Goal: Task Accomplishment & Management: Manage account settings

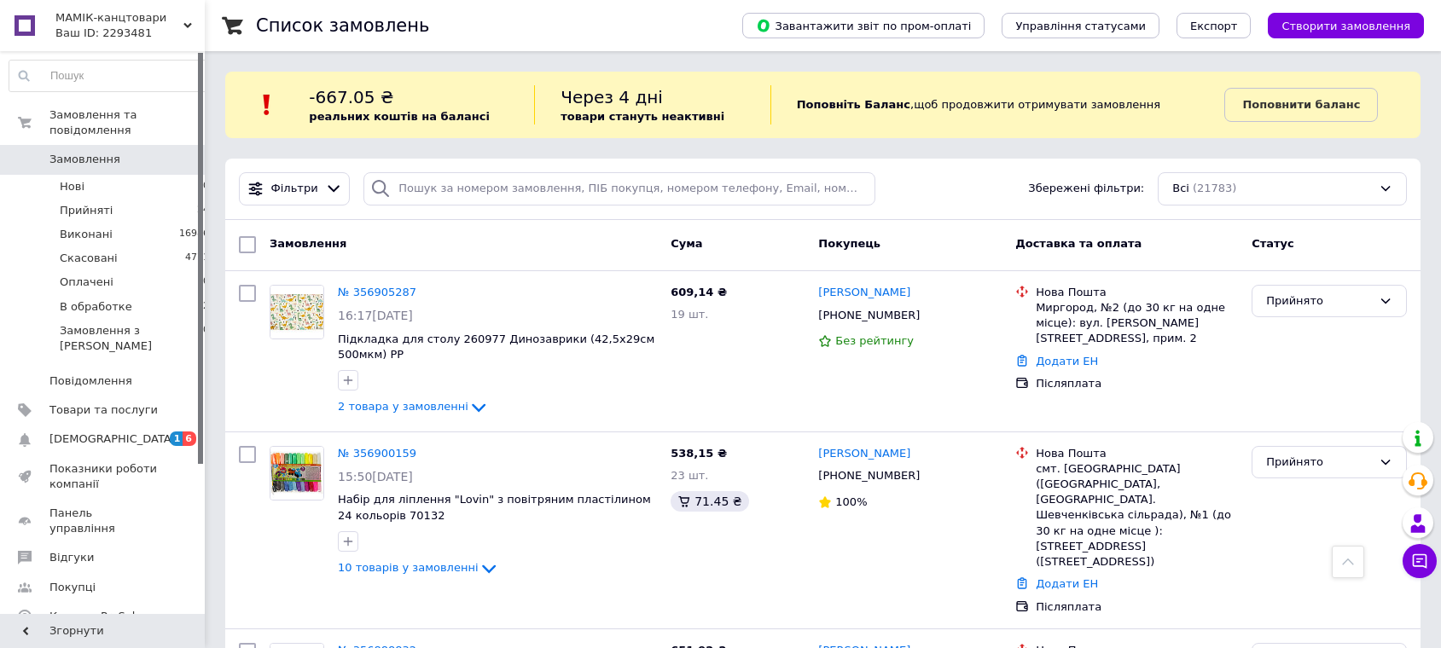
scroll to position [5247, 0]
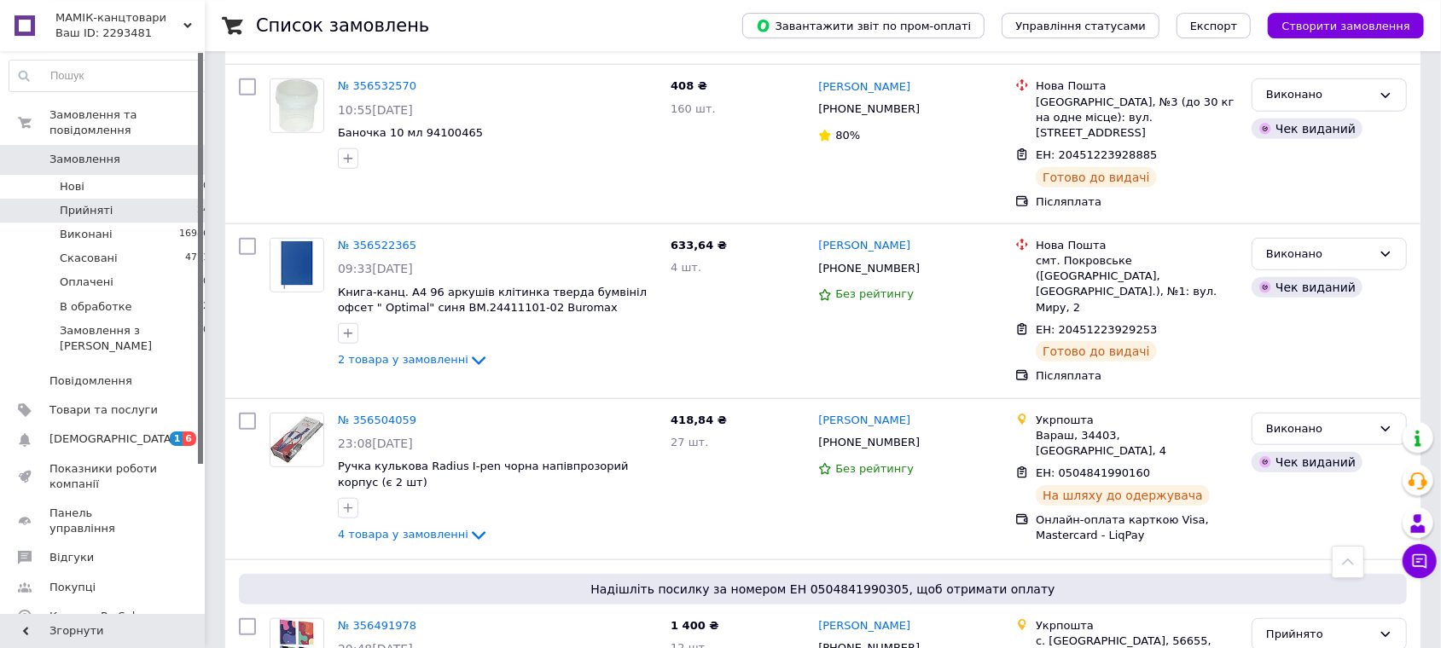
click at [166, 199] on li "Прийняті 24" at bounding box center [109, 211] width 219 height 24
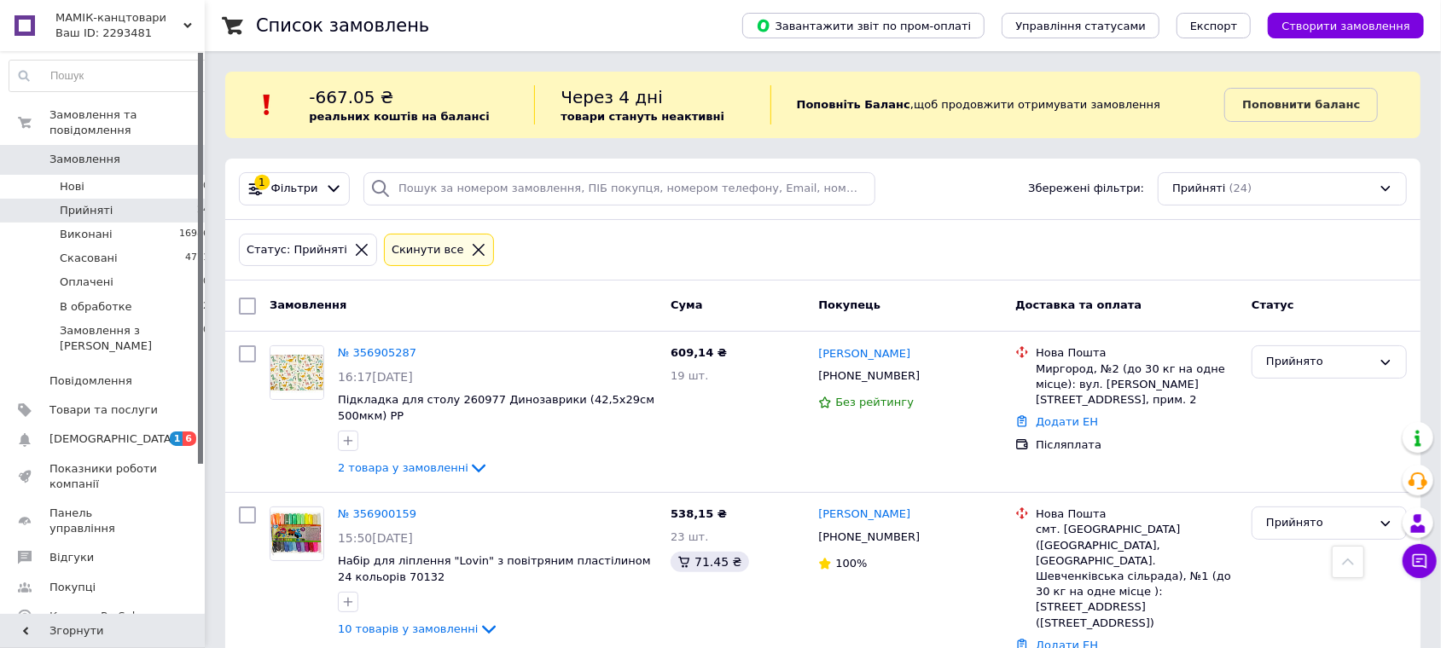
scroll to position [3198, 0]
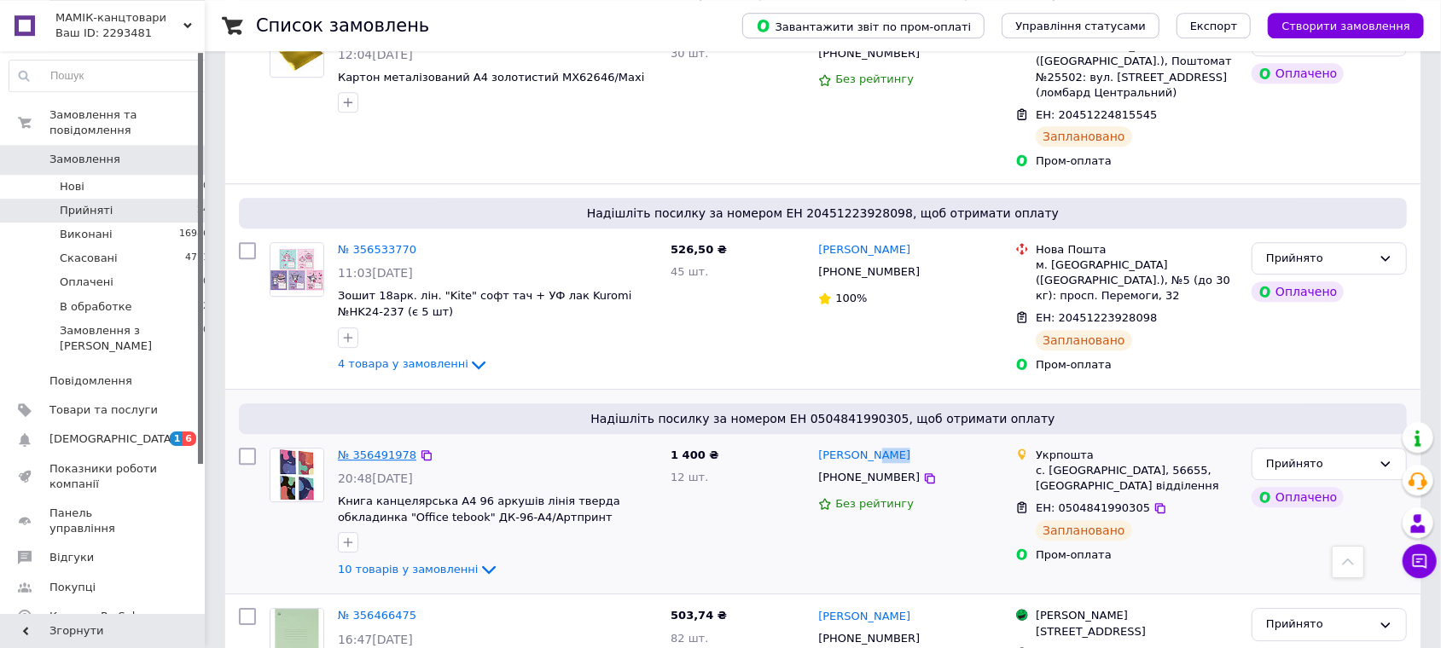
click at [375, 449] on link "№ 356491978" at bounding box center [377, 455] width 78 height 13
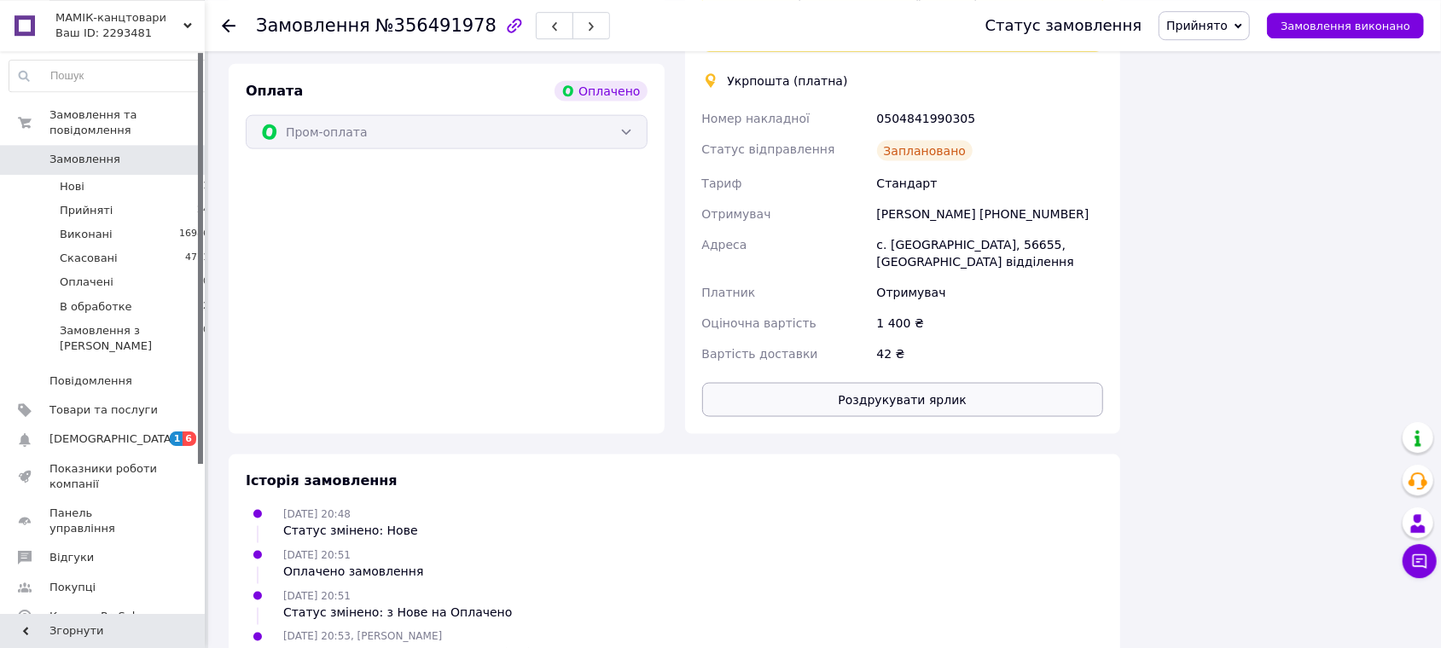
scroll to position [1508, 0]
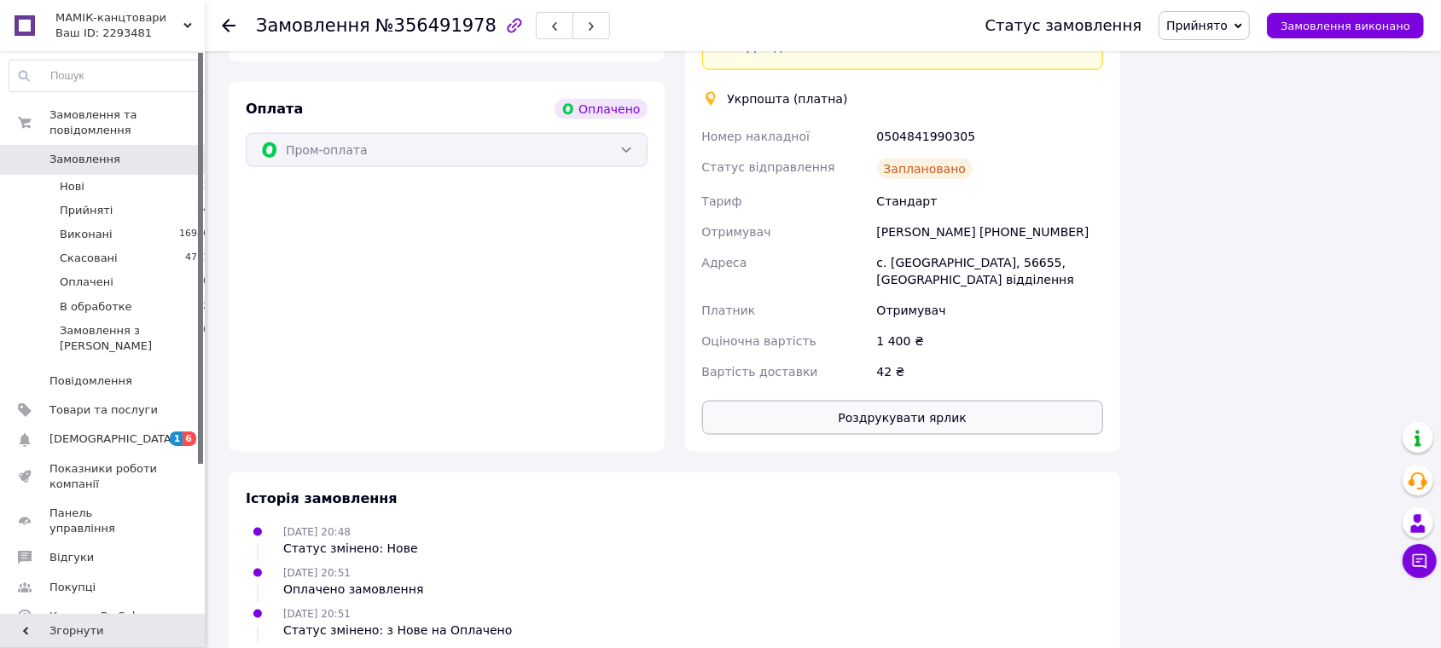
click at [946, 401] on button "Роздрукувати ярлик" at bounding box center [903, 418] width 402 height 34
click at [193, 23] on div "МАМІК-канцтовари Ваш ID: 2293481" at bounding box center [126, 25] width 155 height 51
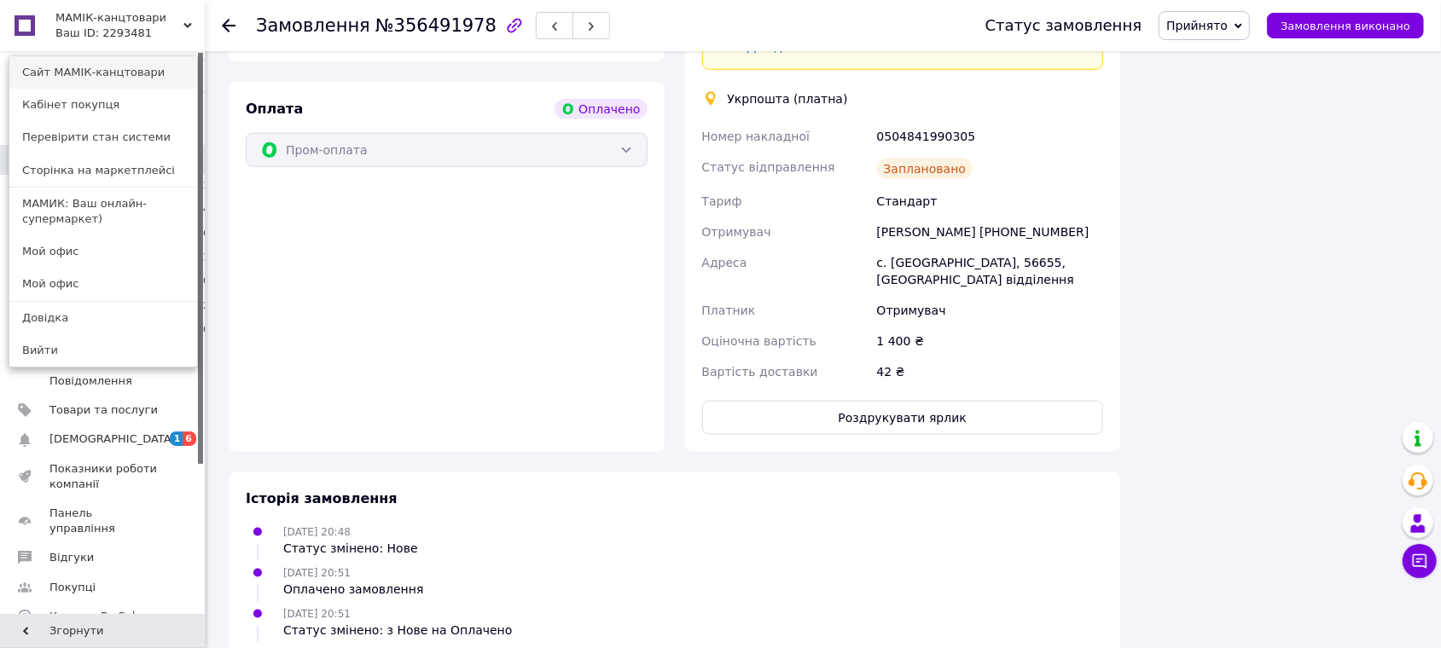
click at [113, 76] on link "Сайт МАМІК-канцтовари" at bounding box center [103, 72] width 188 height 32
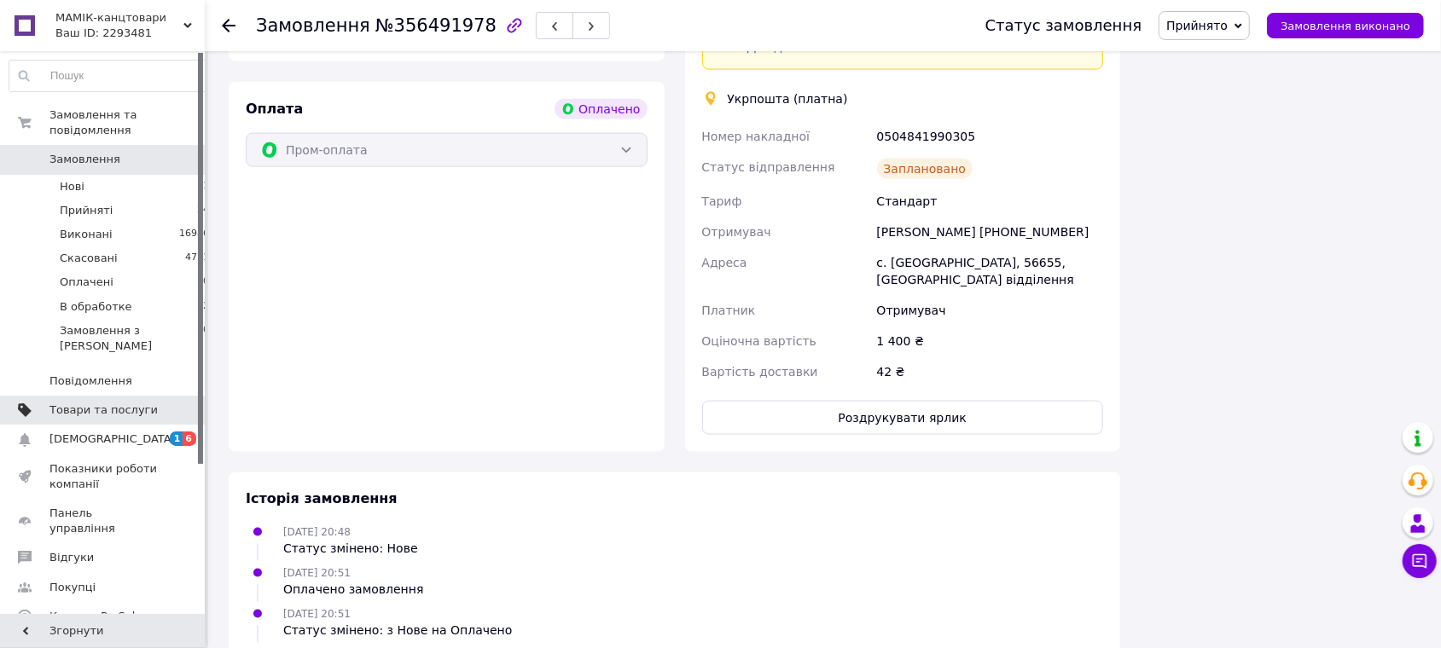
click at [66, 403] on span "Товари та послуги" at bounding box center [103, 410] width 108 height 15
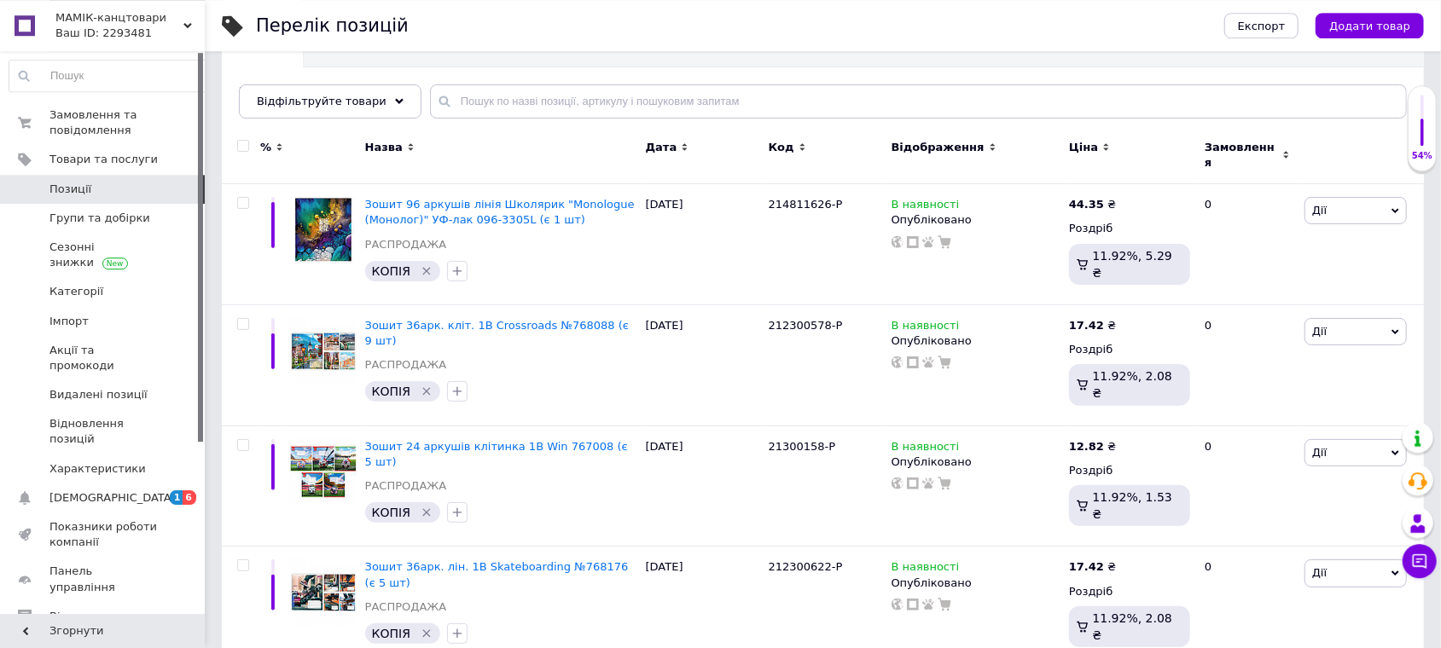
scroll to position [177, 0]
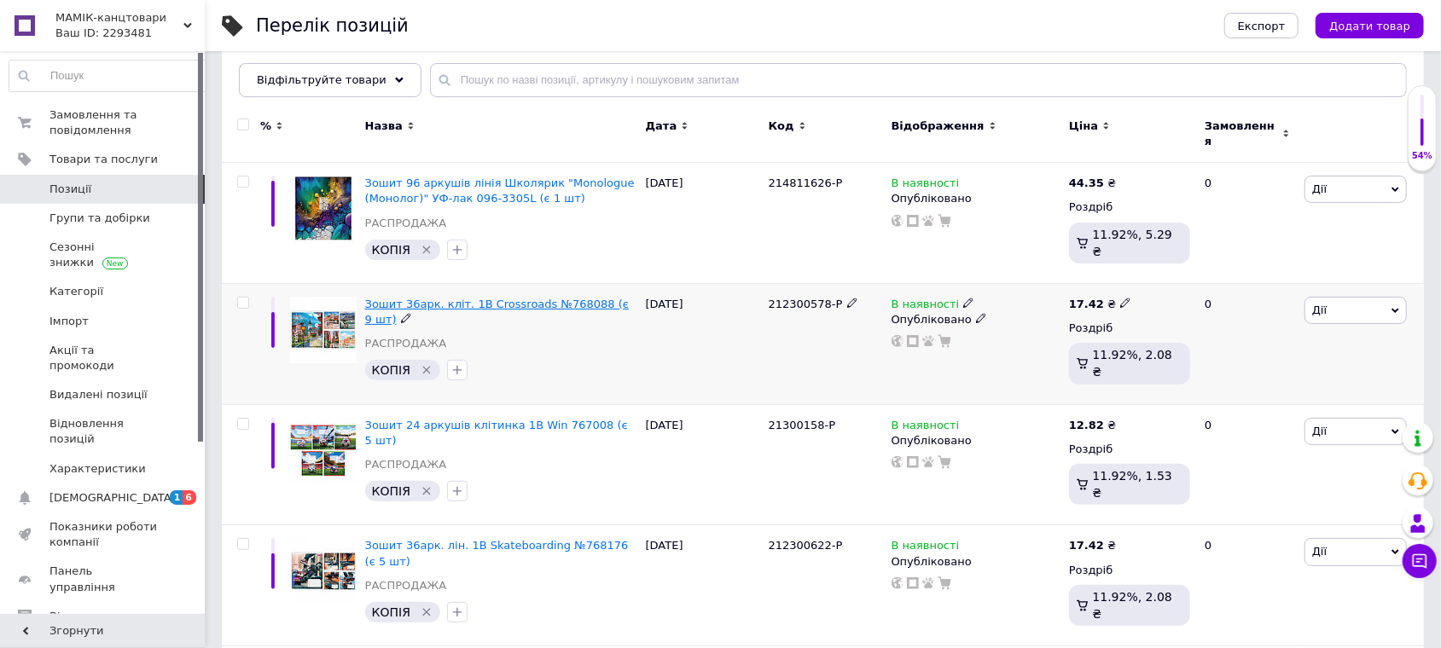
click at [570, 298] on span "Зошит 36арк. кліт. 1В Crossroads №768088 (є 9 шт)" at bounding box center [497, 312] width 264 height 28
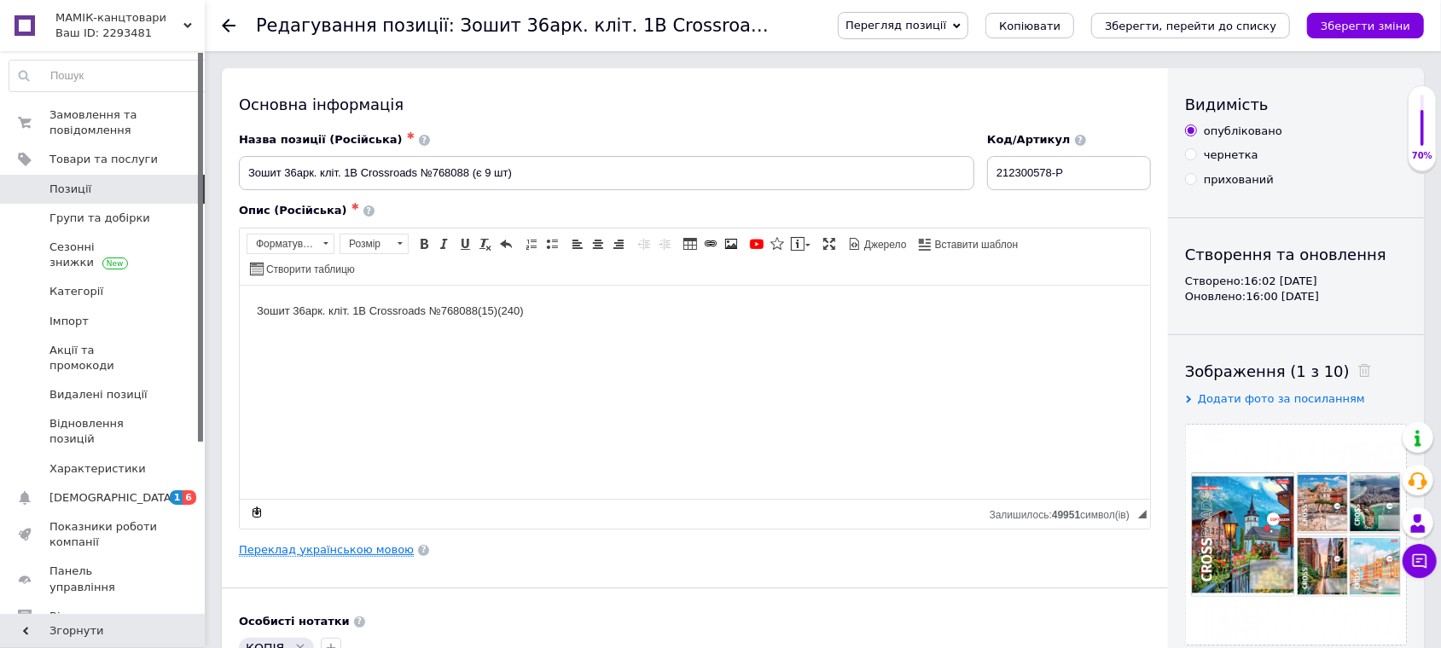
click at [357, 543] on link "Переклад українською мовою" at bounding box center [326, 550] width 175 height 14
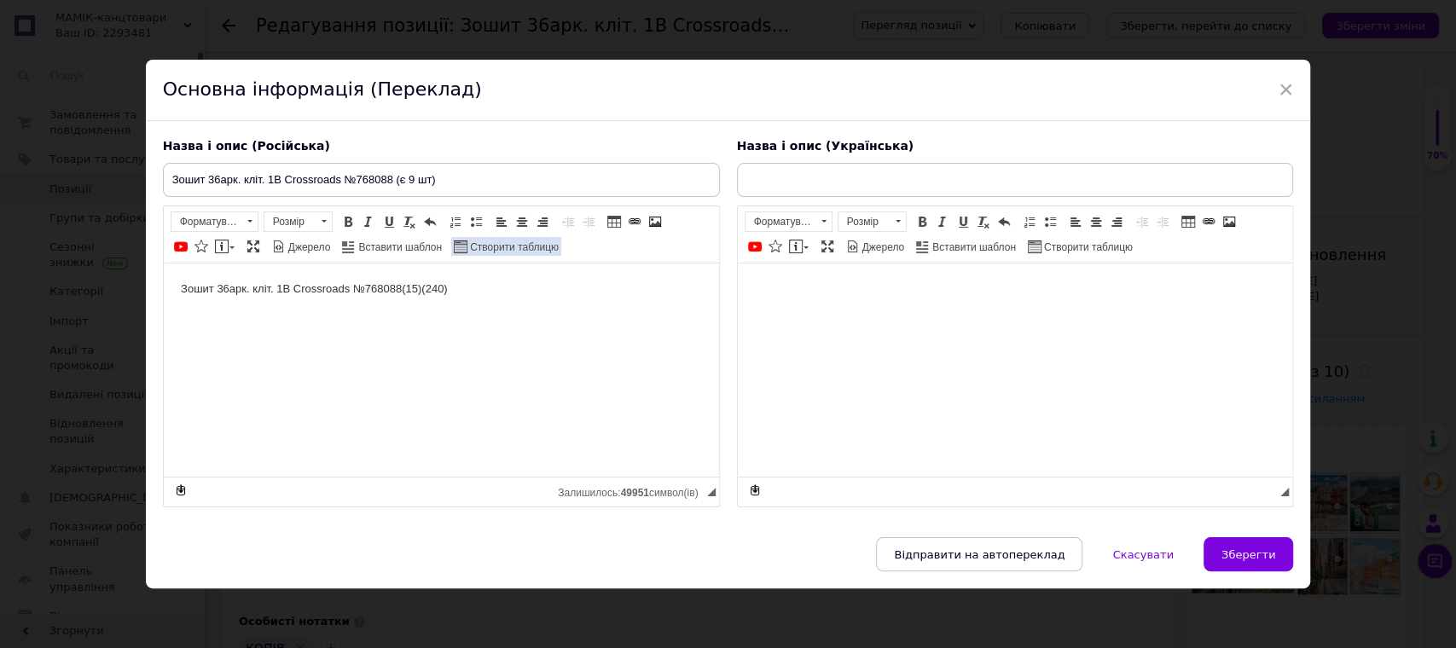
type input "Зошит 36арк. кліт. 1В Crossroads №768088 (є 9 шт)"
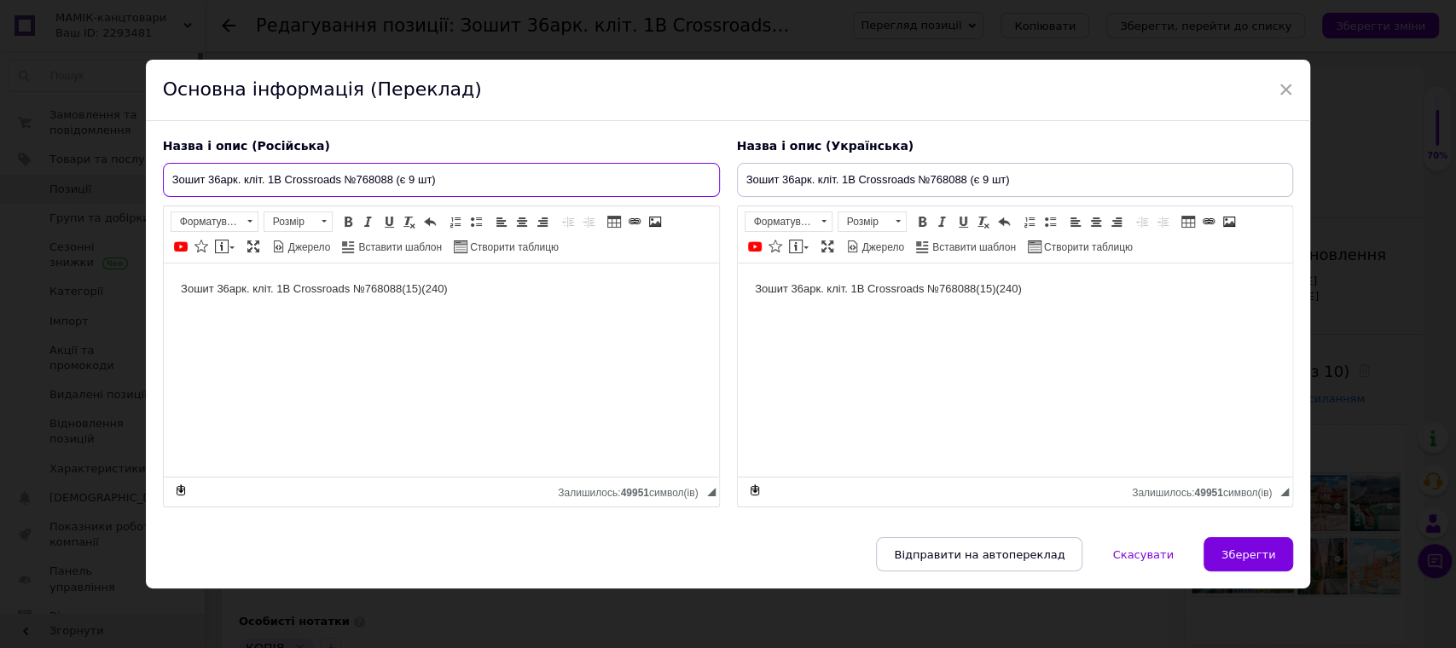
click at [410, 180] on input "Зошит 36арк. кліт. 1В Crossroads №768088 (є 9 шт)" at bounding box center [441, 180] width 557 height 34
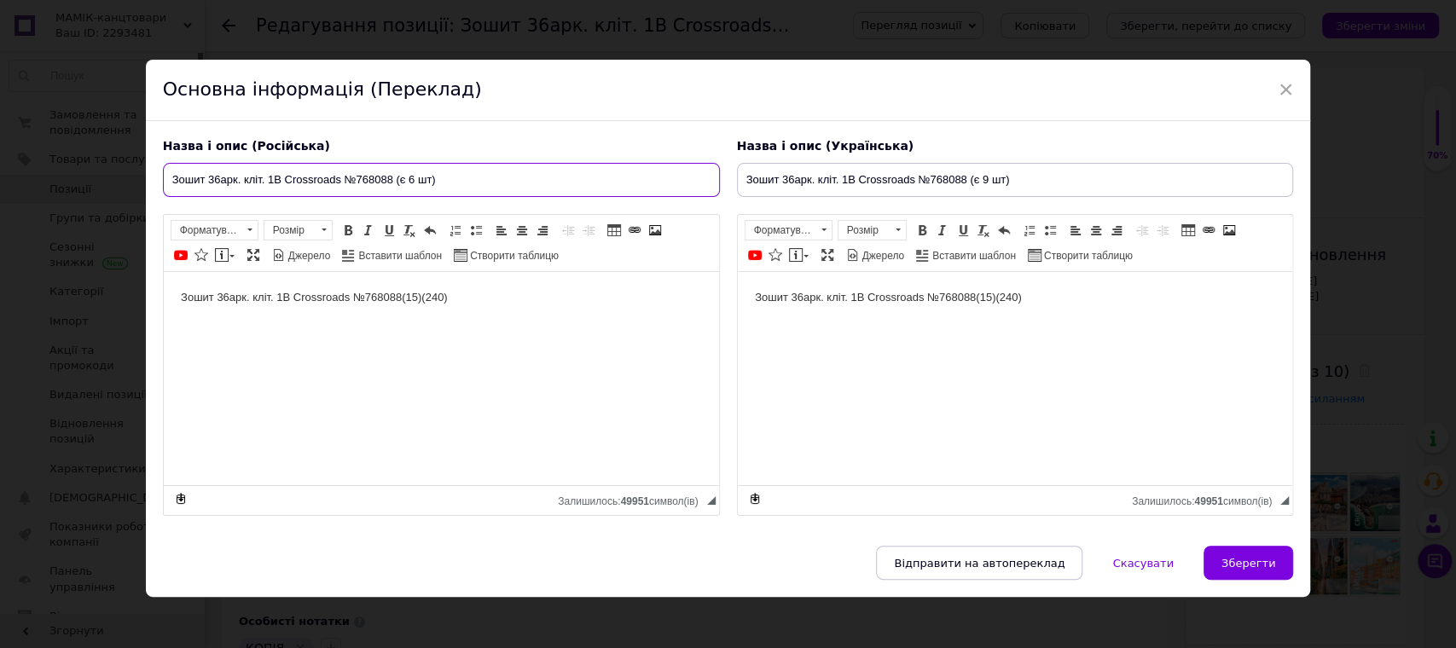
type input "Зошит 36арк. кліт. 1В Crossroads №768088 (є 6 шт)"
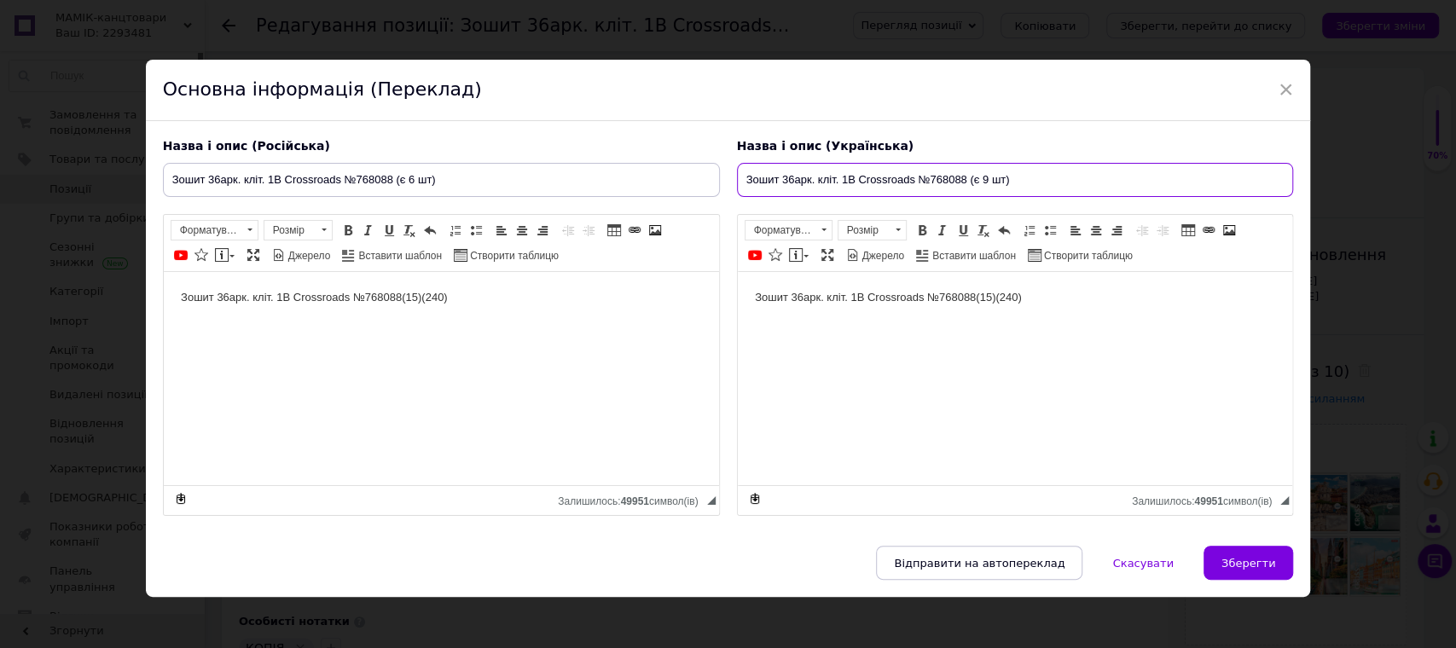
click at [978, 183] on input "Зошит 36арк. кліт. 1В Crossroads №768088 (є 9 шт)" at bounding box center [1015, 180] width 557 height 34
type input "Зошит 36арк. кліт. 1В Crossroads №768088 (є 6 шт)"
click at [1249, 562] on span "Зберегти" at bounding box center [1248, 563] width 54 height 13
type input "Зошит 36арк. кліт. 1В Crossroads №768088 (є 6 шт)"
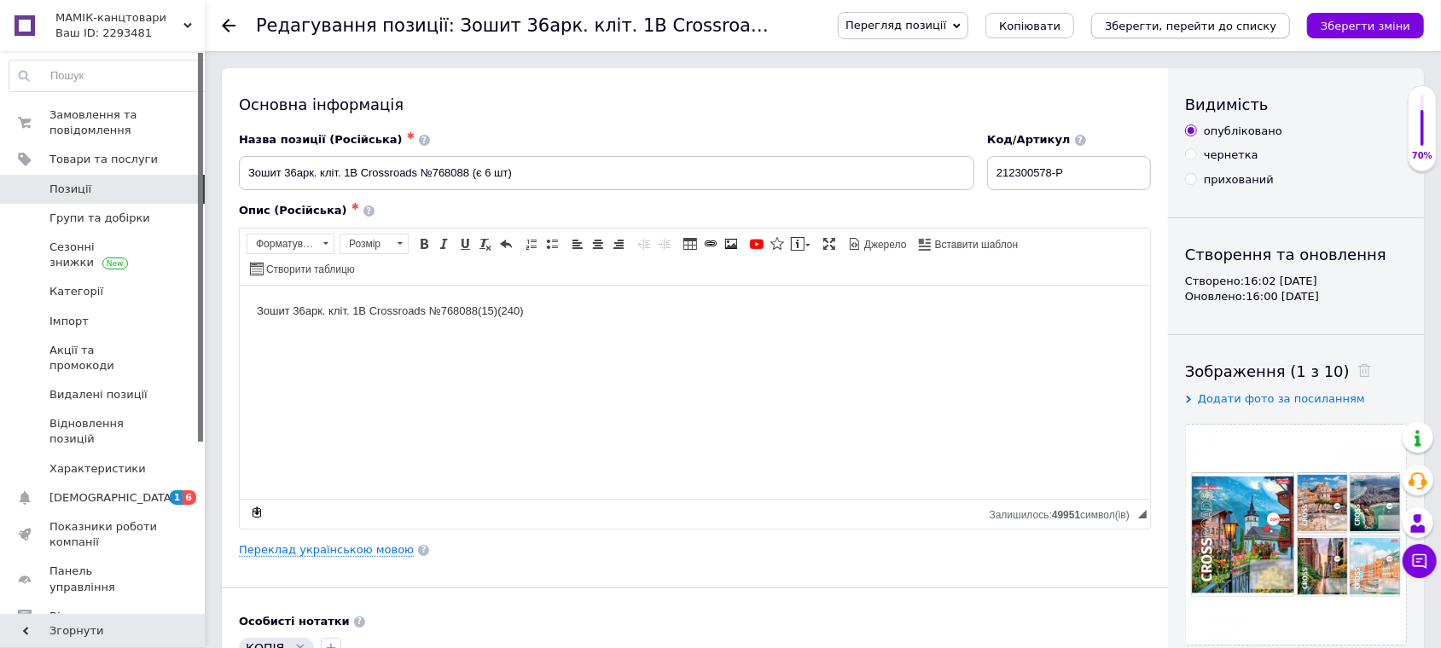
click at [1165, 22] on icon "Зберегти, перейти до списку" at bounding box center [1190, 26] width 171 height 13
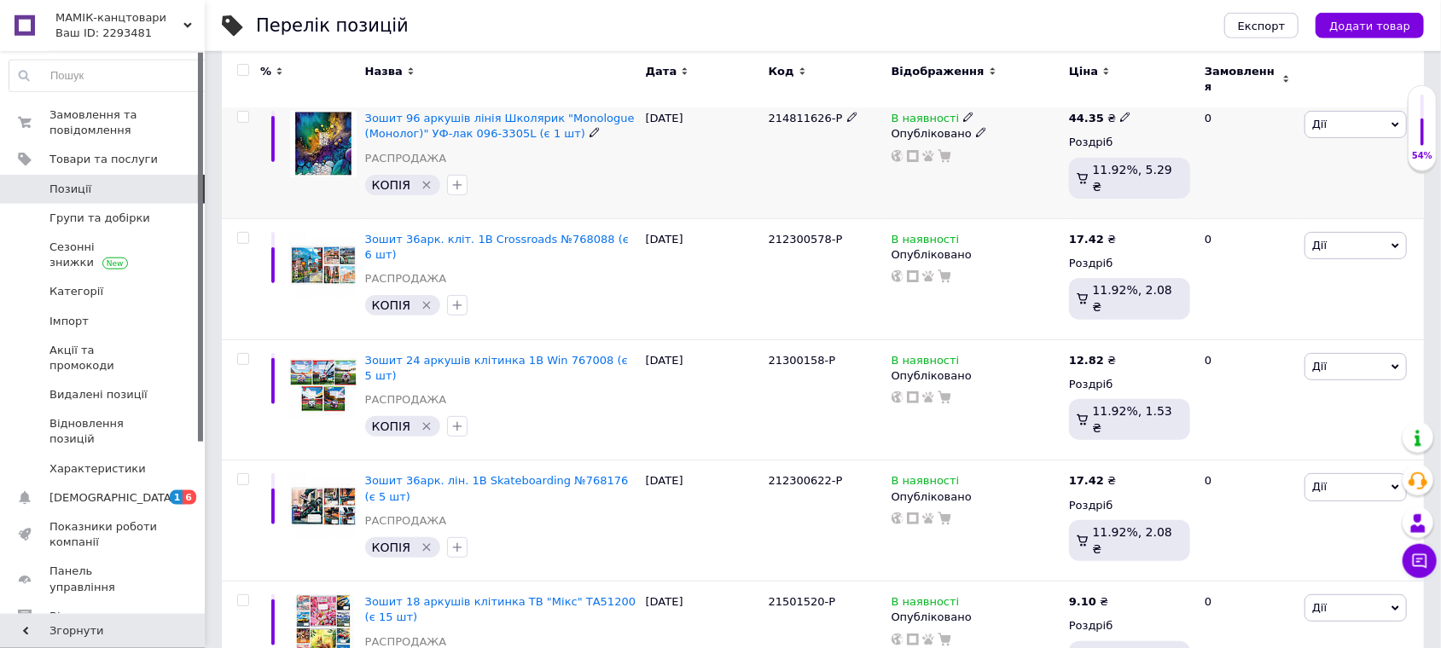
scroll to position [266, 0]
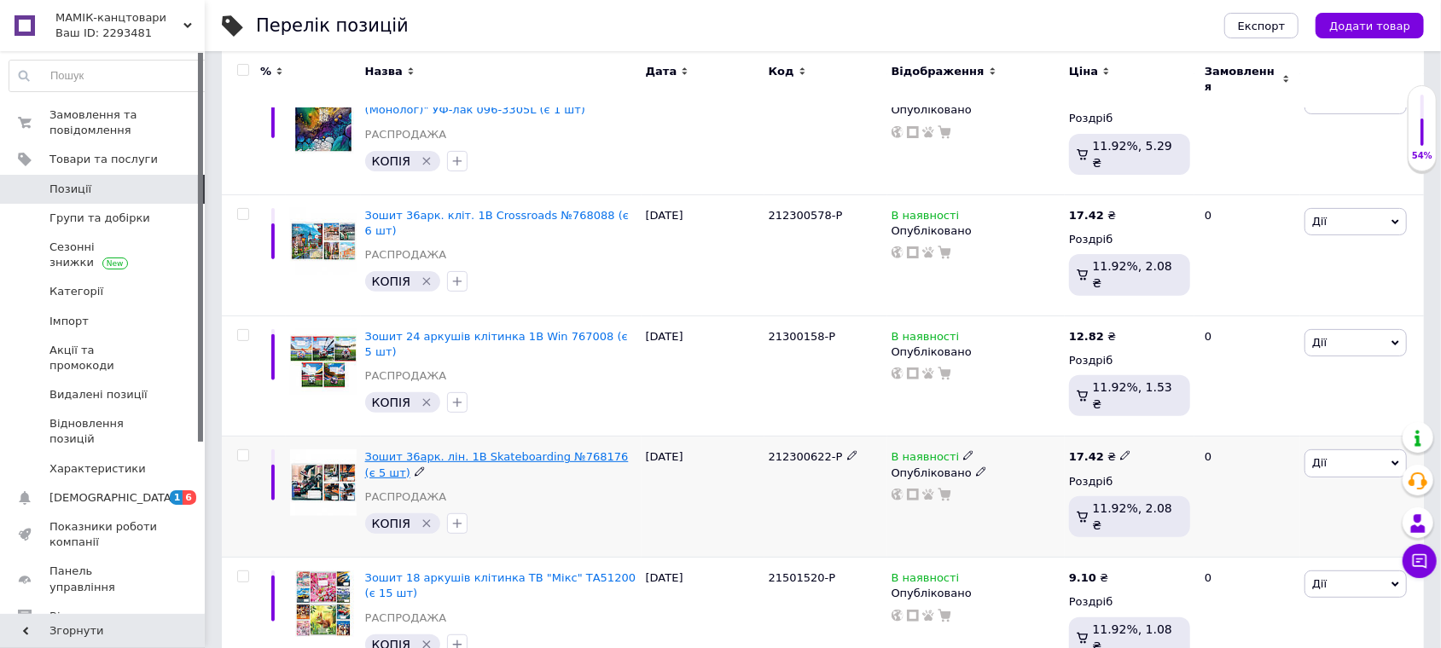
click at [480, 450] on span "Зошит 36арк. лін. 1В Skateboarding №768176 (є 5 шт)" at bounding box center [497, 464] width 264 height 28
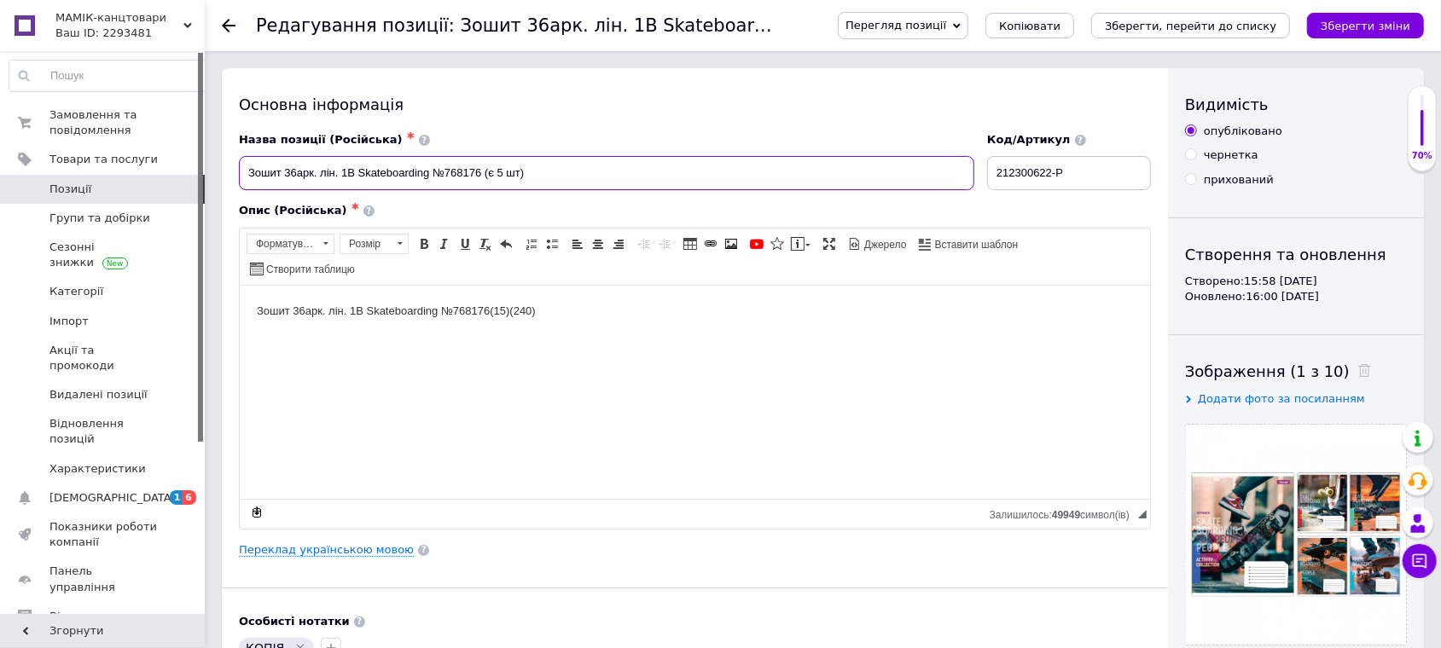
click at [501, 171] on input "Зошит 36арк. лін. 1В Skateboarding №768176 (є 5 шт)" at bounding box center [606, 173] width 735 height 34
type input "Зошит 36арк. лін. 1В Skateboarding №768176 (є 4 шт)"
click at [303, 543] on link "Переклад українською мовою" at bounding box center [326, 550] width 175 height 14
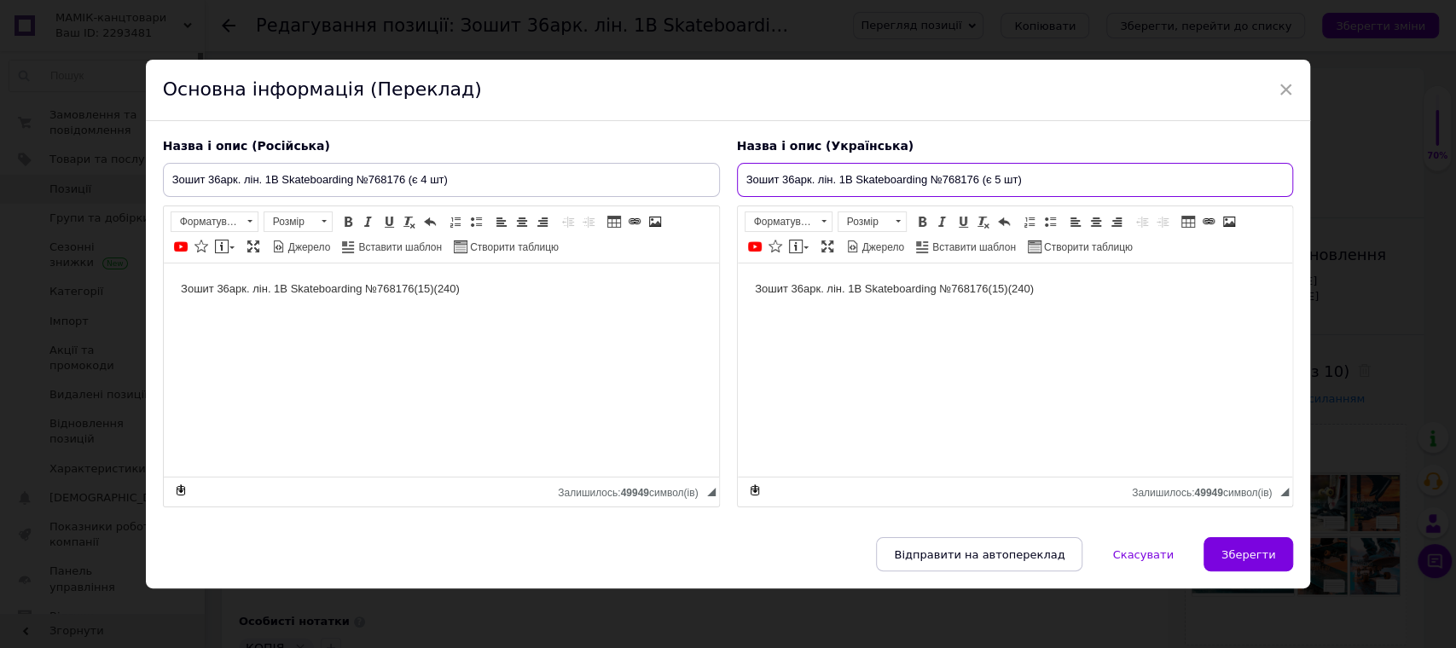
click at [992, 183] on input "Зошит 36арк. лін. 1В Skateboarding №768176 (є 5 шт)" at bounding box center [1015, 180] width 557 height 34
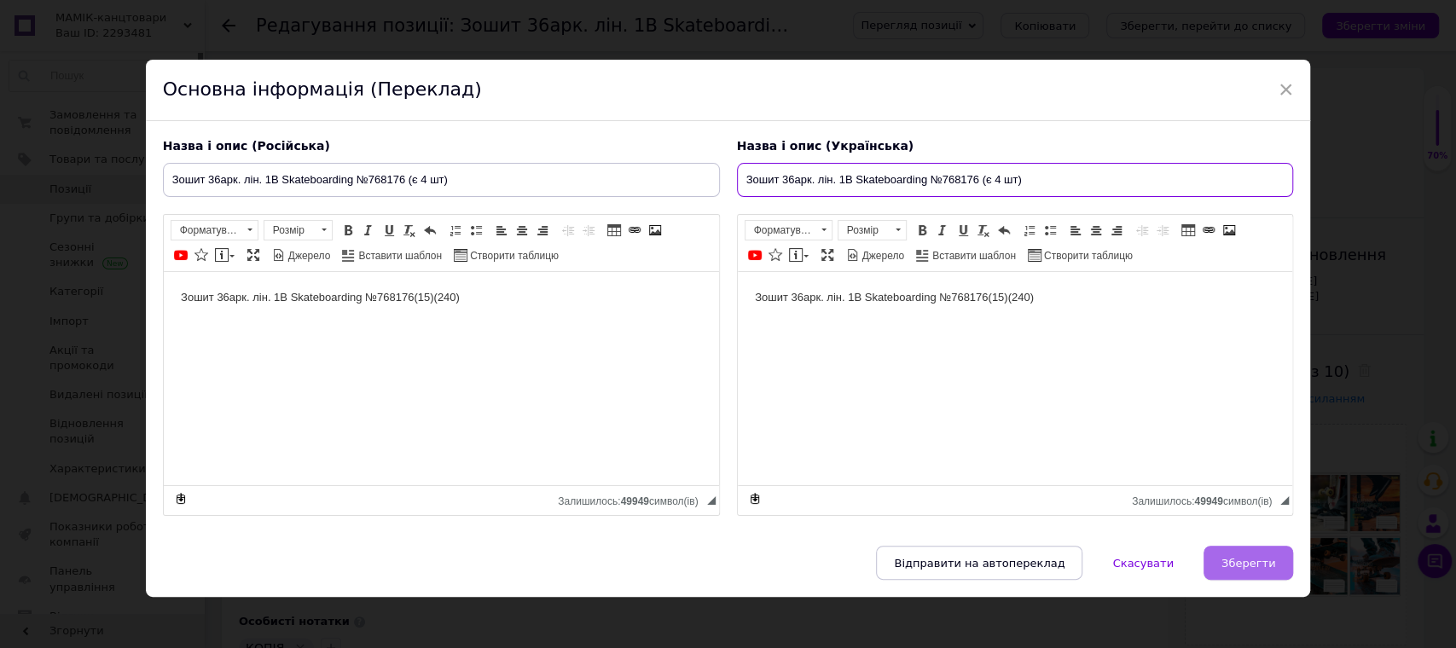
type input "Зошит 36арк. лін. 1В Skateboarding №768176 (є 4 шт)"
click at [1219, 569] on button "Зберегти" at bounding box center [1249, 563] width 90 height 34
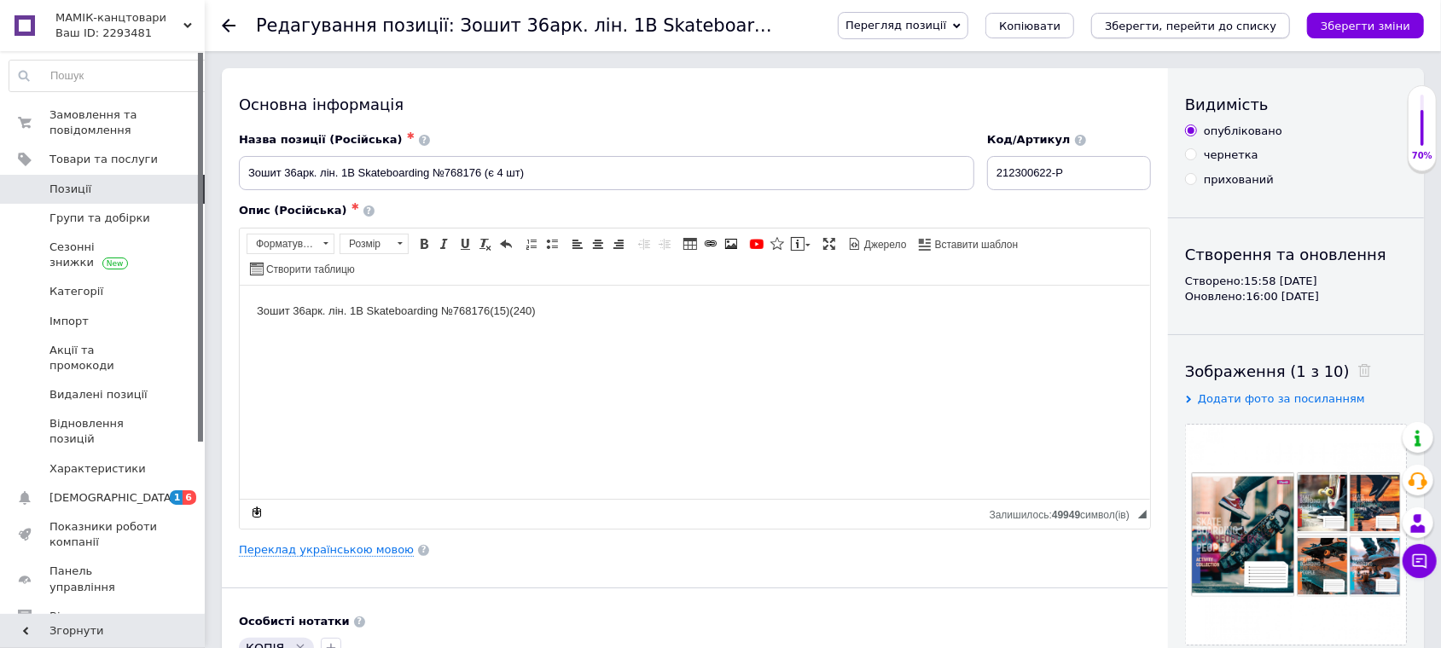
click at [1147, 24] on icon "Зберегти, перейти до списку" at bounding box center [1190, 26] width 171 height 13
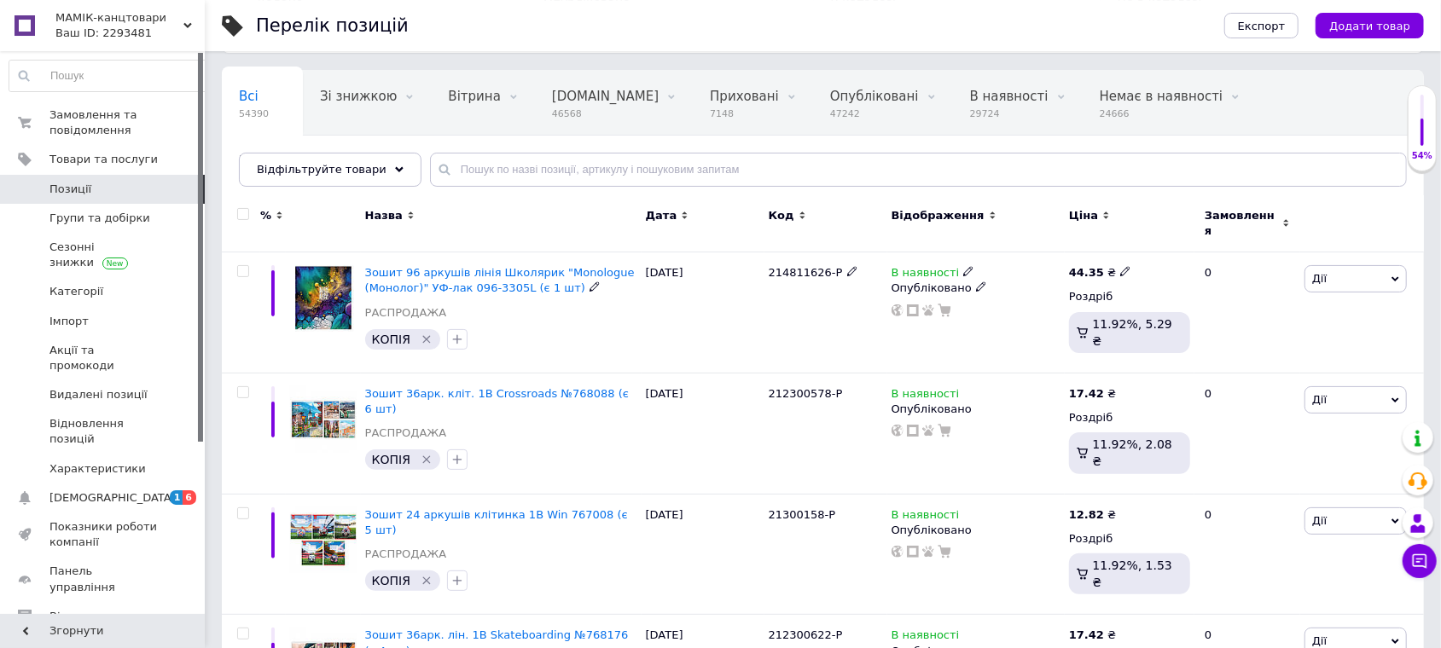
scroll to position [89, 0]
click at [566, 372] on div "Зошит 36арк. кліт. 1В Crossroads №768088 (є 6 шт) РАСПРОДАЖА КОПІЯ" at bounding box center [501, 432] width 281 height 121
click at [434, 386] on span "Зошит 36арк. кліт. 1В Crossroads №768088 (є 6 шт)" at bounding box center [497, 400] width 264 height 28
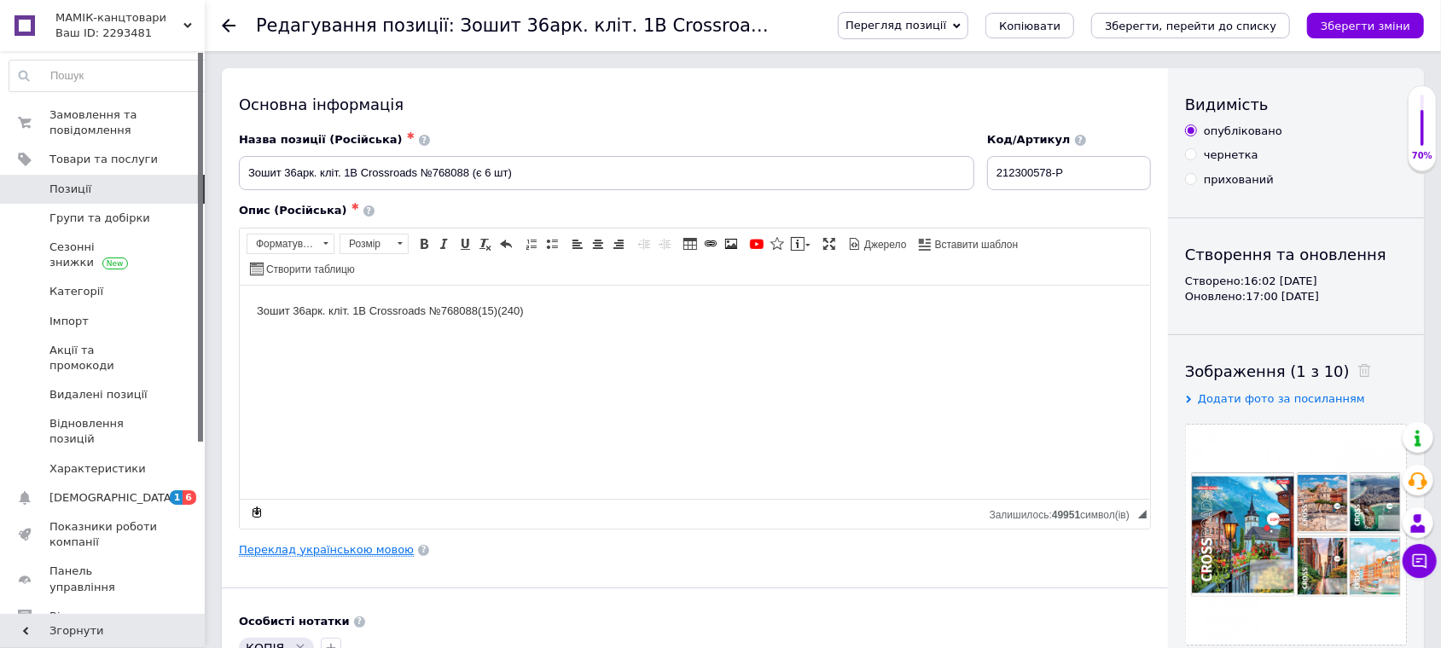
click at [332, 543] on link "Переклад українською мовою" at bounding box center [326, 550] width 175 height 14
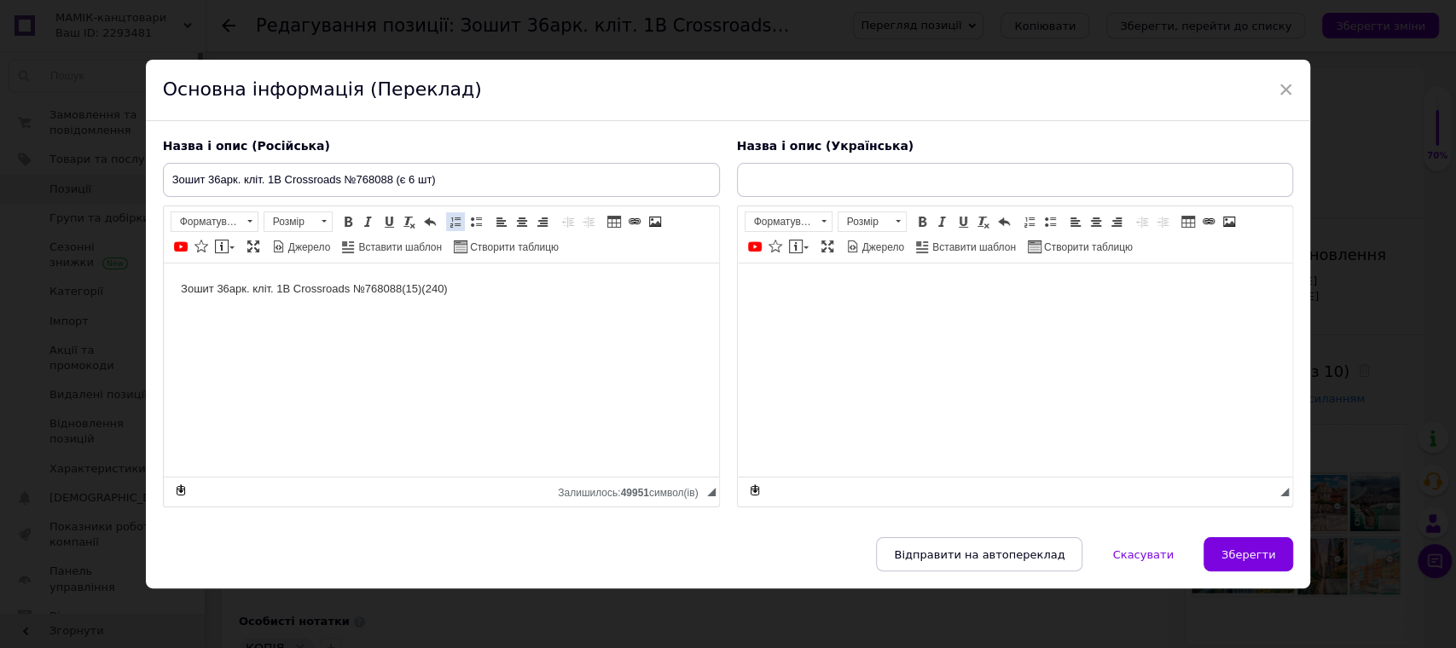
type input "Зошит 36арк. кліт. 1В Crossroads №768088 (є 6 шт)"
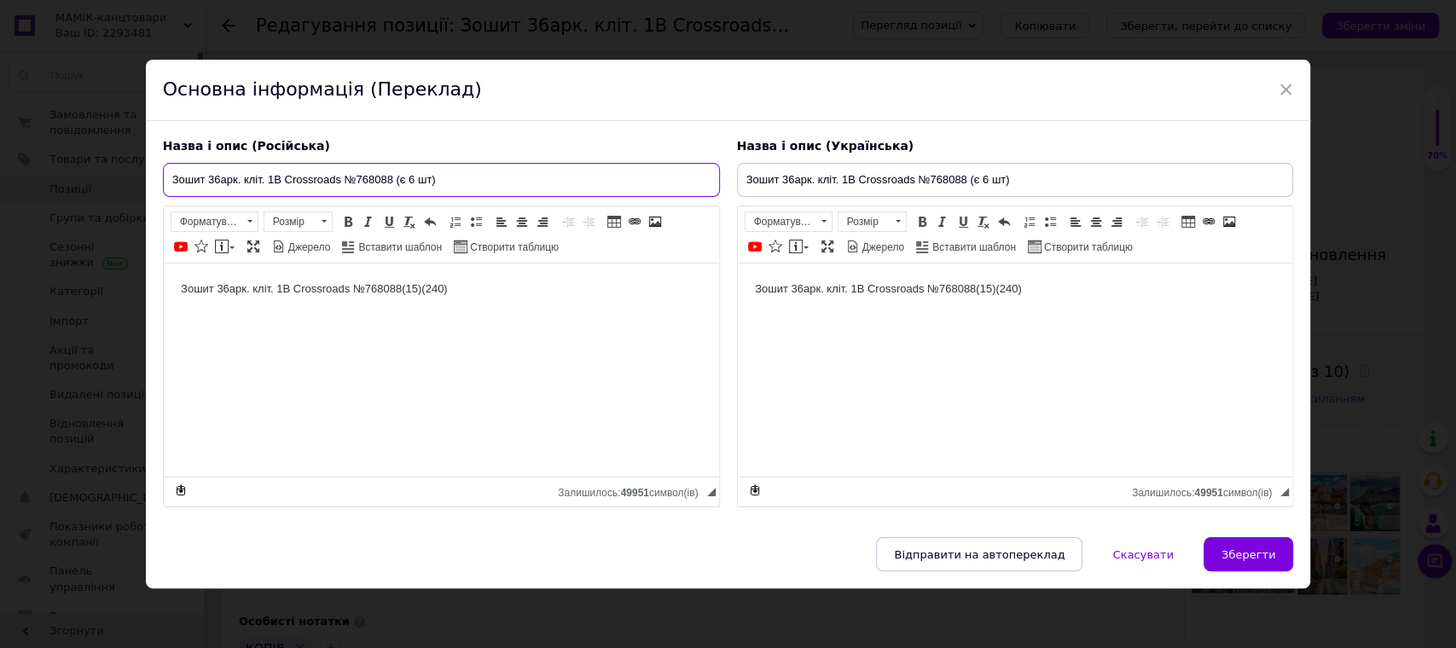
click at [415, 181] on input "Зошит 36арк. кліт. 1В Crossroads №768088 (є 6 шт)" at bounding box center [441, 180] width 557 height 34
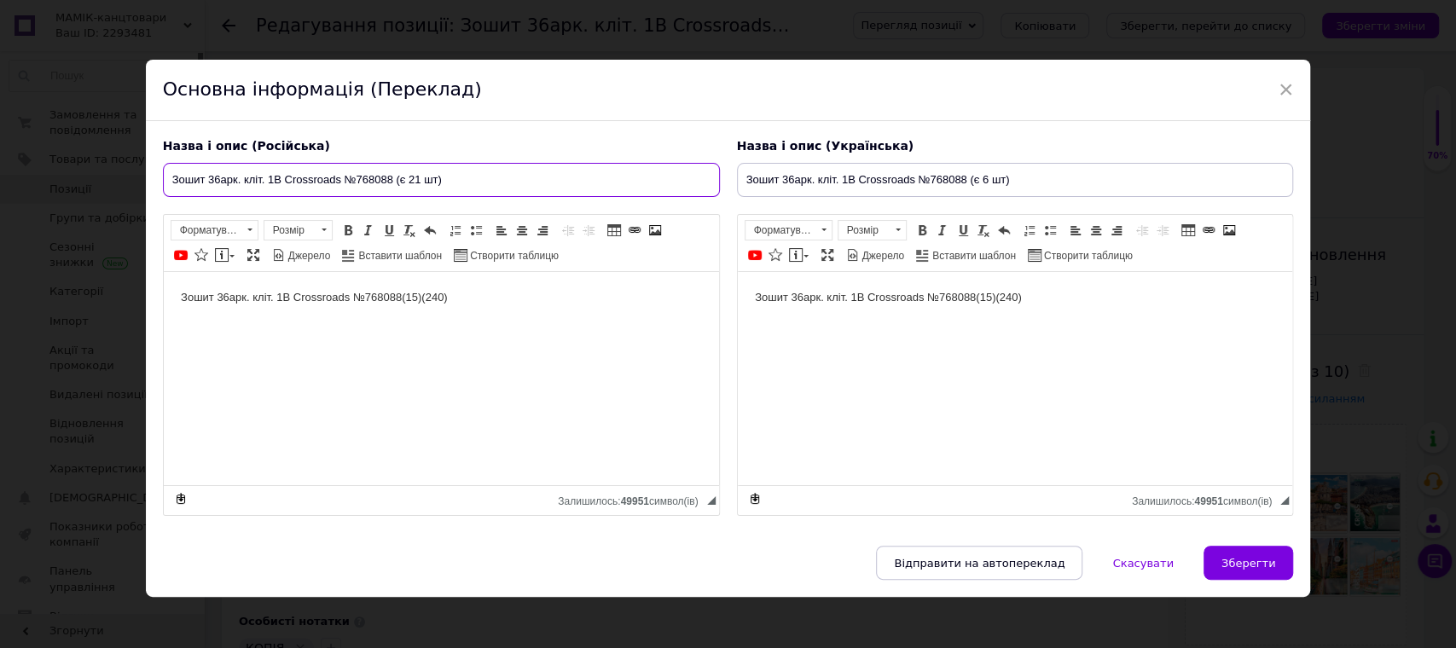
type input "Зошит 36арк. кліт. 1В Crossroads №768088 (є 21 шт)"
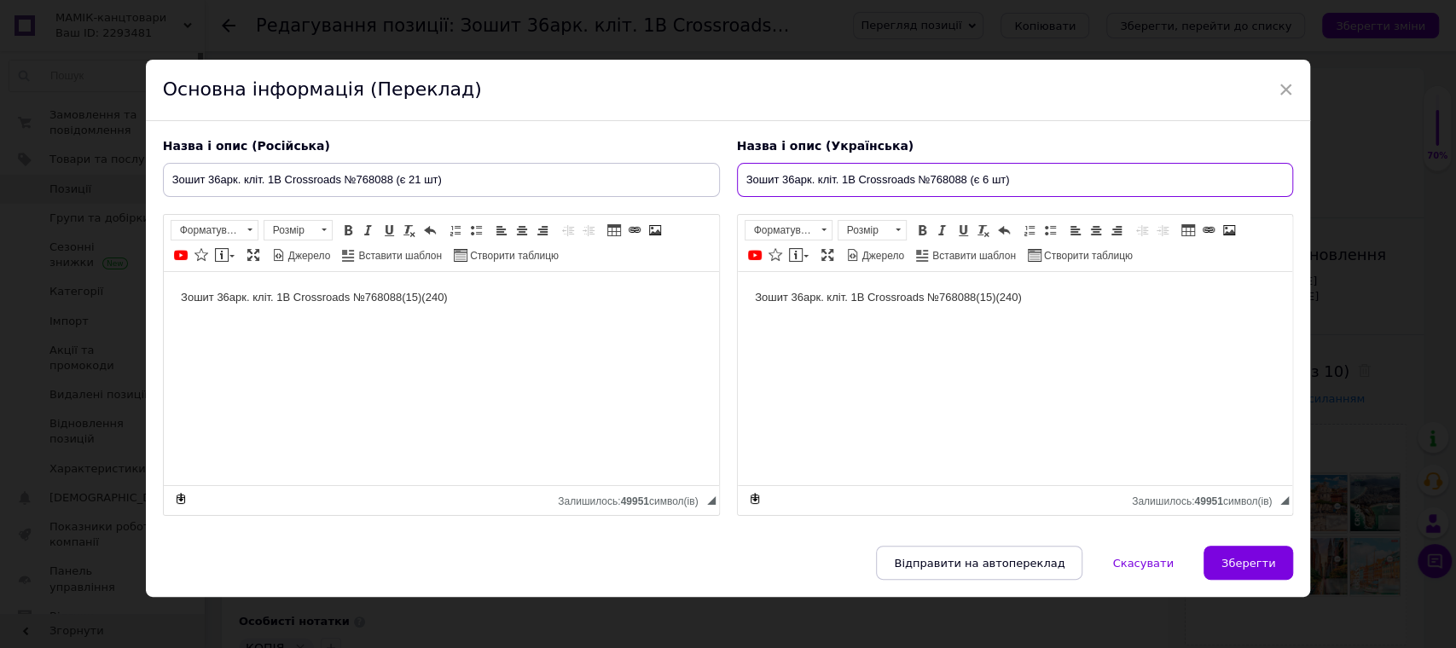
drag, startPoint x: 977, startPoint y: 178, endPoint x: 1036, endPoint y: 154, distance: 63.8
click at [978, 177] on input "Зошит 36арк. кліт. 1В Crossroads №768088 (є 6 шт)" at bounding box center [1015, 180] width 557 height 34
type input "Зошит 36арк. кліт. 1В Crossroads №768088 (є 21 шт)"
click at [1248, 560] on span "Зберегти" at bounding box center [1248, 563] width 54 height 13
type input "Зошит 36арк. кліт. 1В Crossroads №768088 (є 21 шт)"
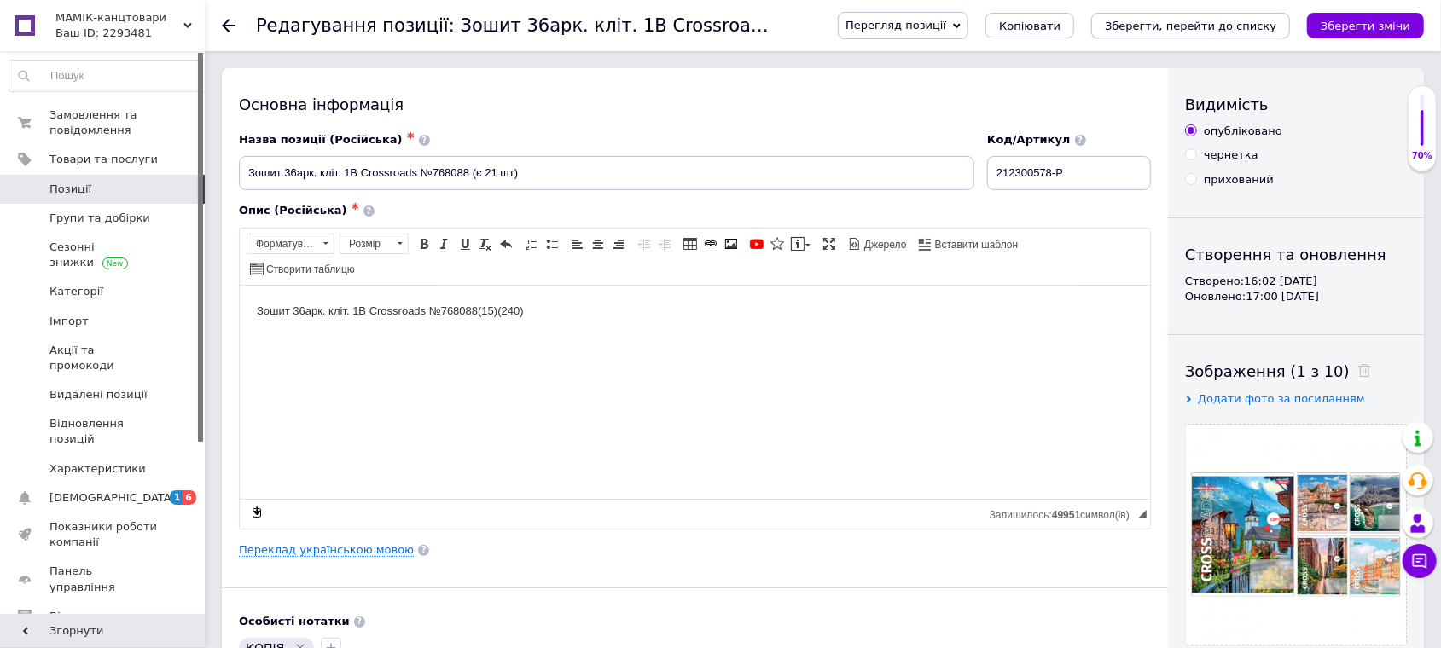
click at [1177, 16] on button "Зберегти, перейти до списку" at bounding box center [1190, 26] width 199 height 26
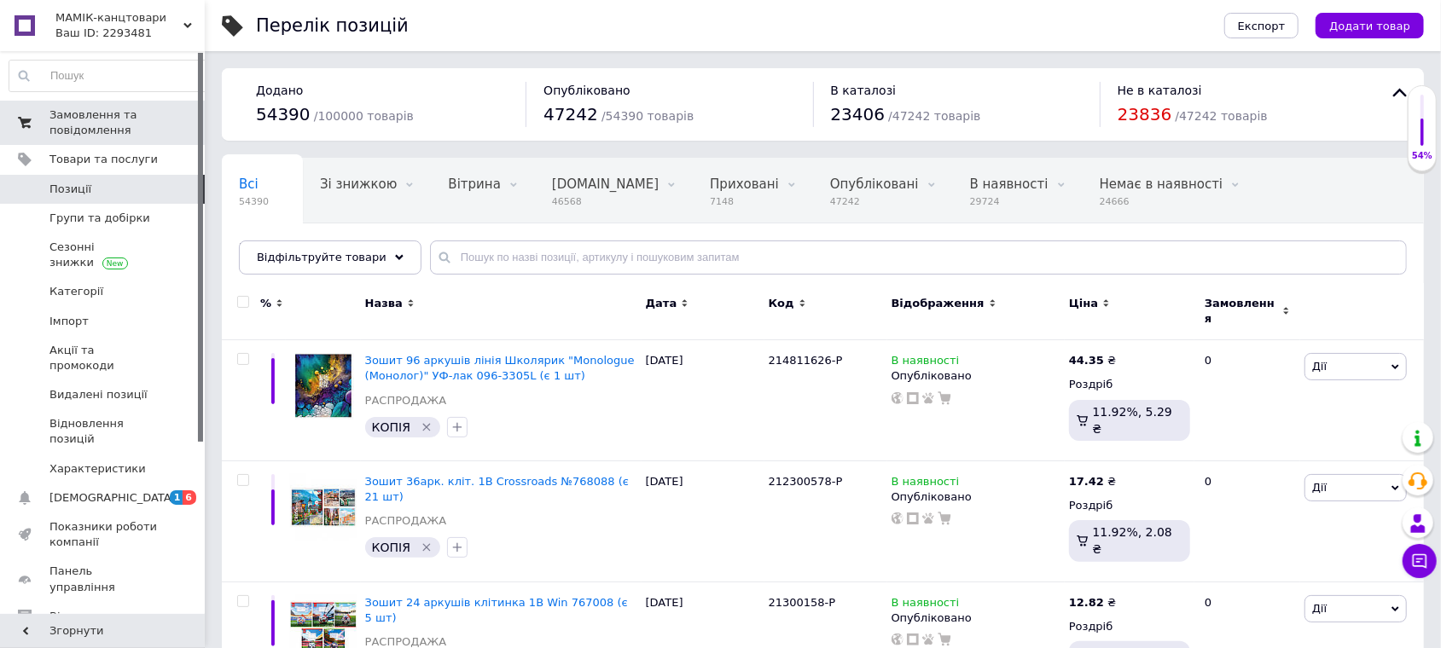
click at [59, 127] on span "Замовлення та повідомлення" at bounding box center [103, 122] width 108 height 31
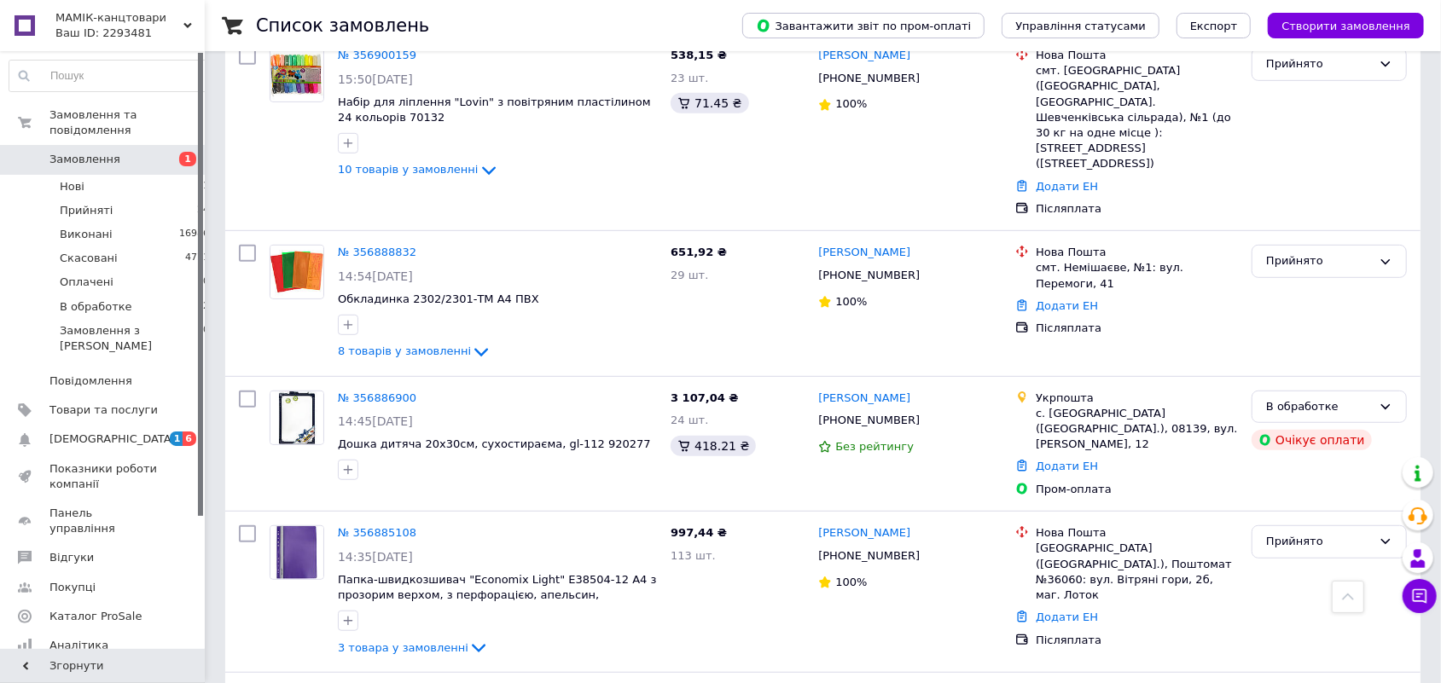
scroll to position [621, 0]
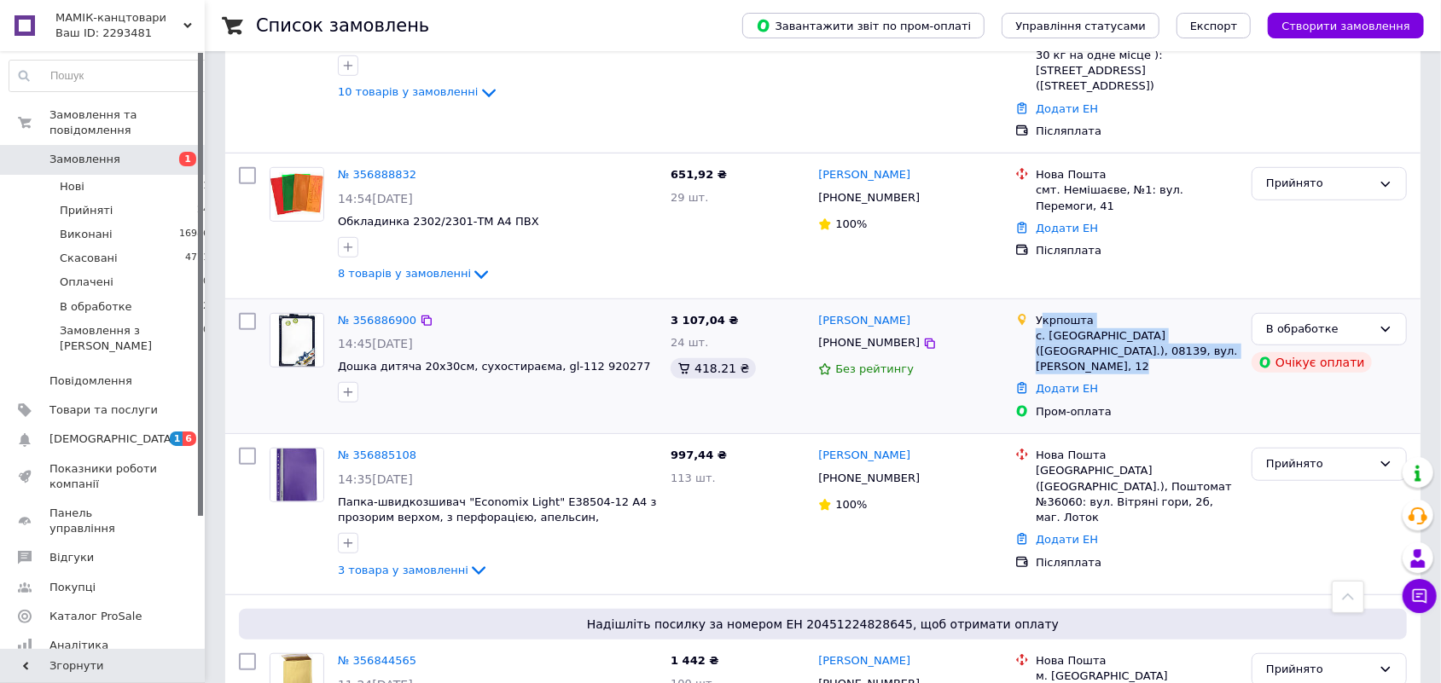
drag, startPoint x: 1151, startPoint y: 366, endPoint x: 1040, endPoint y: 289, distance: 134.9
click at [1040, 310] on ul "Укрпошта с. Білогородка (Київська обл.), 08139, вул. Михайла Величка, 12 Додати…" at bounding box center [1126, 367] width 223 height 114
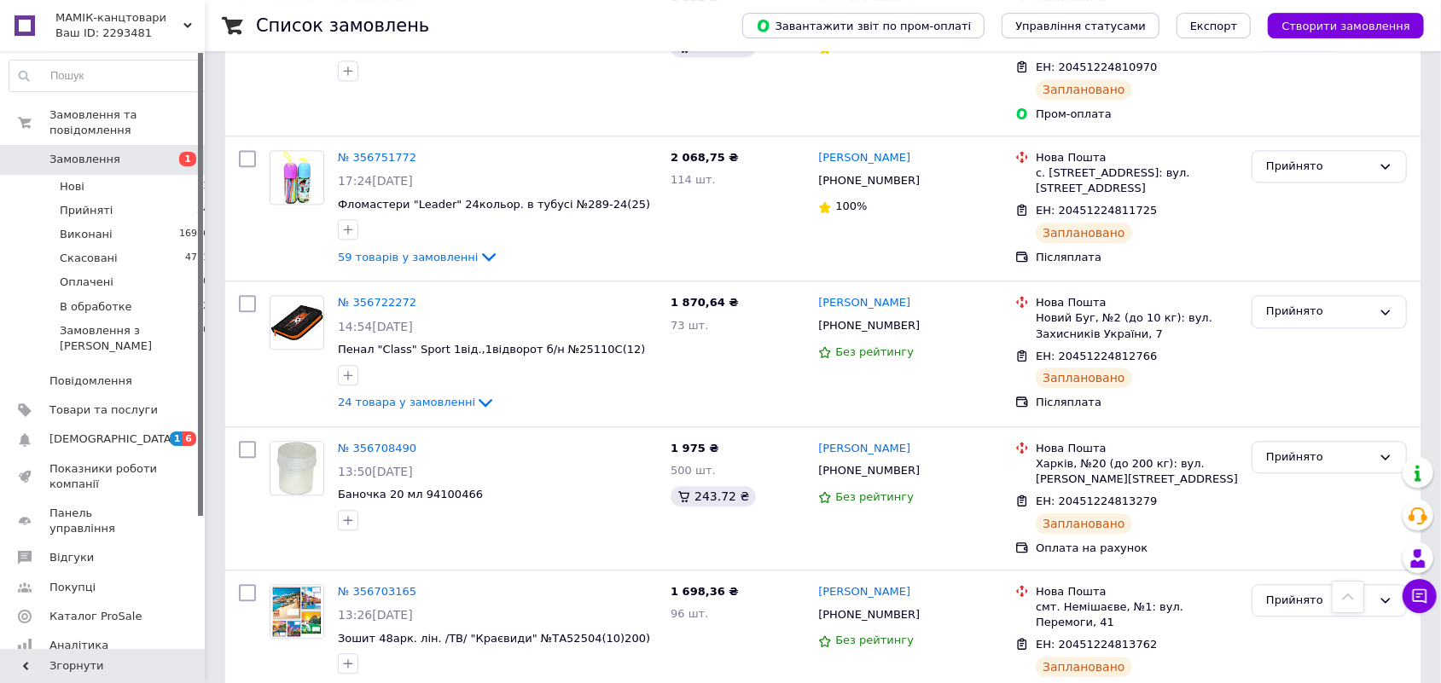
scroll to position [2100, 0]
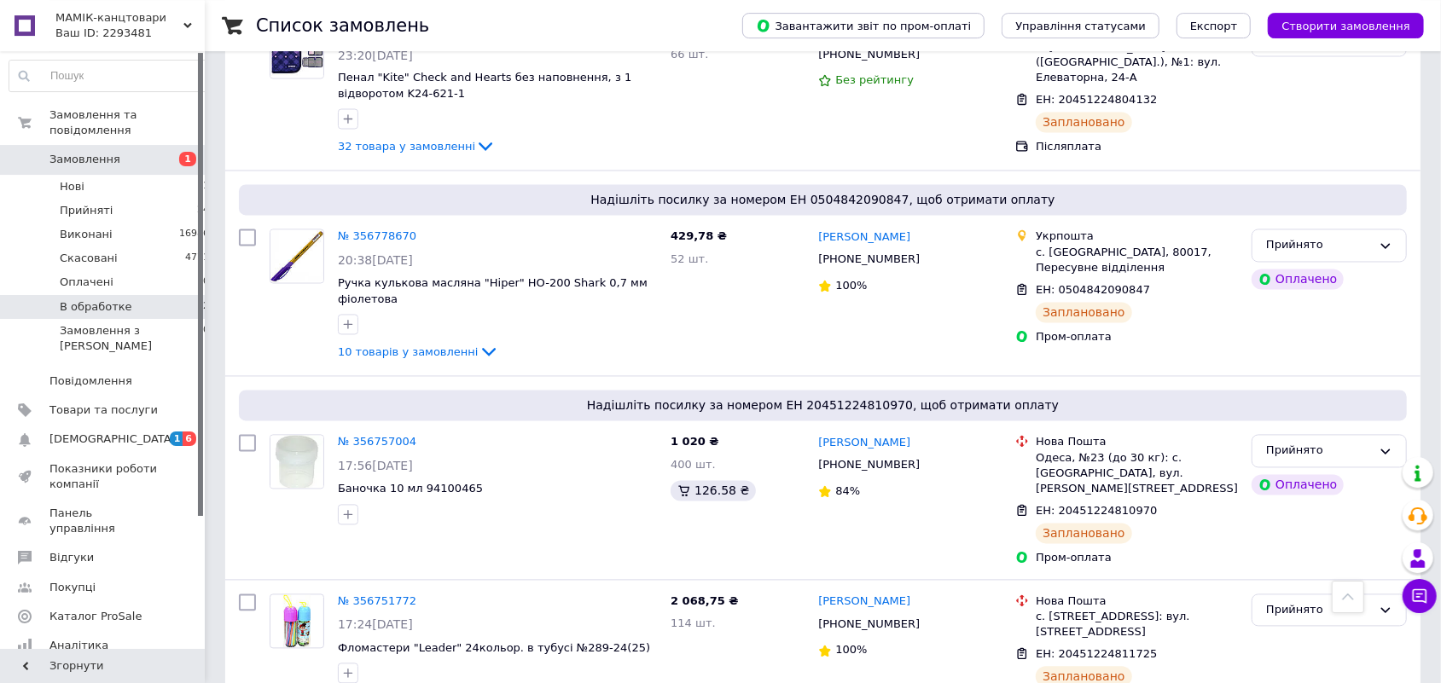
click at [139, 300] on li "В обработке 2" at bounding box center [109, 307] width 219 height 24
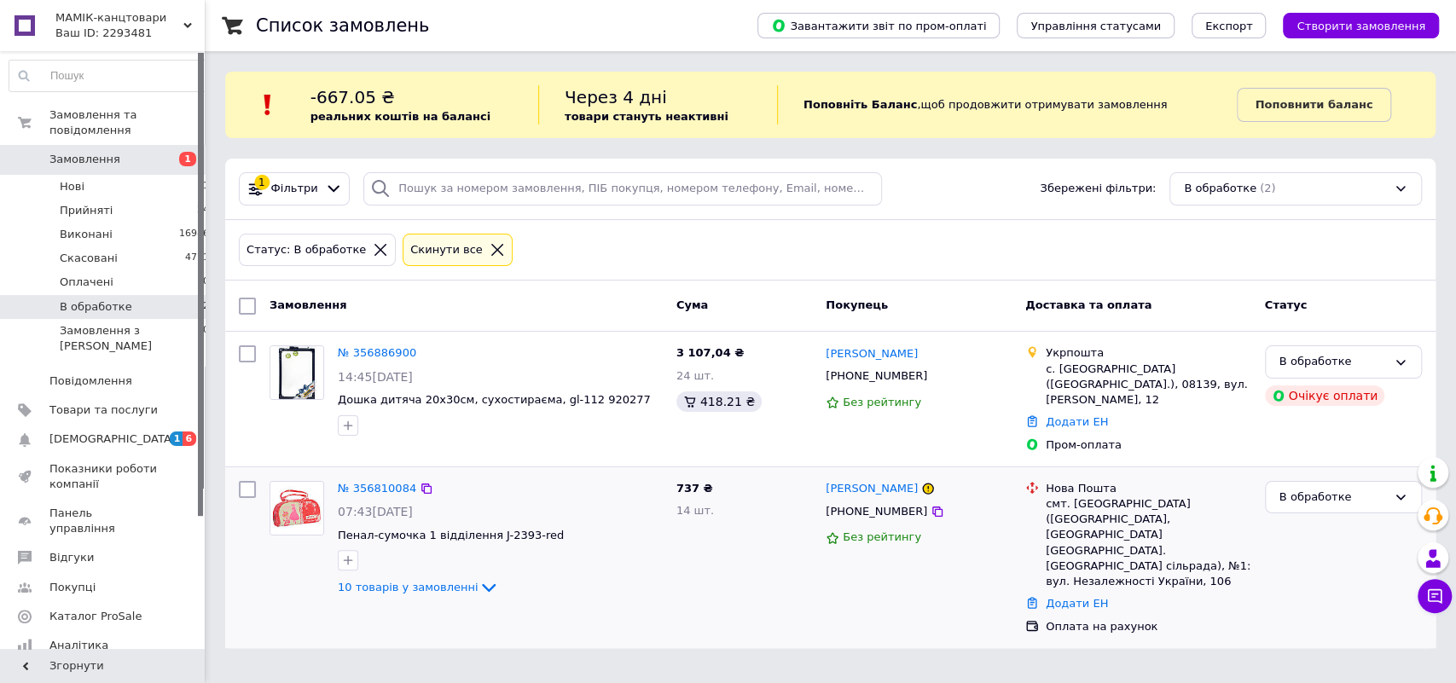
drag, startPoint x: 1152, startPoint y: 533, endPoint x: 978, endPoint y: 492, distance: 178.8
click at [978, 492] on div "№ 356810084 07:43, 12.08.2025 Пенал-сумочка 1 відділення J-2393-red 10 товарів …" at bounding box center [830, 557] width 1197 height 167
click at [1079, 525] on div "смт. [GEOGRAPHIC_DATA] ([GEOGRAPHIC_DATA], [GEOGRAPHIC_DATA] [GEOGRAPHIC_DATA].…" at bounding box center [1149, 542] width 206 height 93
drag, startPoint x: 1133, startPoint y: 415, endPoint x: 964, endPoint y: 335, distance: 187.0
click at [964, 335] on div "№ 356886900 14:45, 12.08.2025 Дошка дитяча 20х30см, сухостираєма, gl-112 920277…" at bounding box center [830, 399] width 1210 height 135
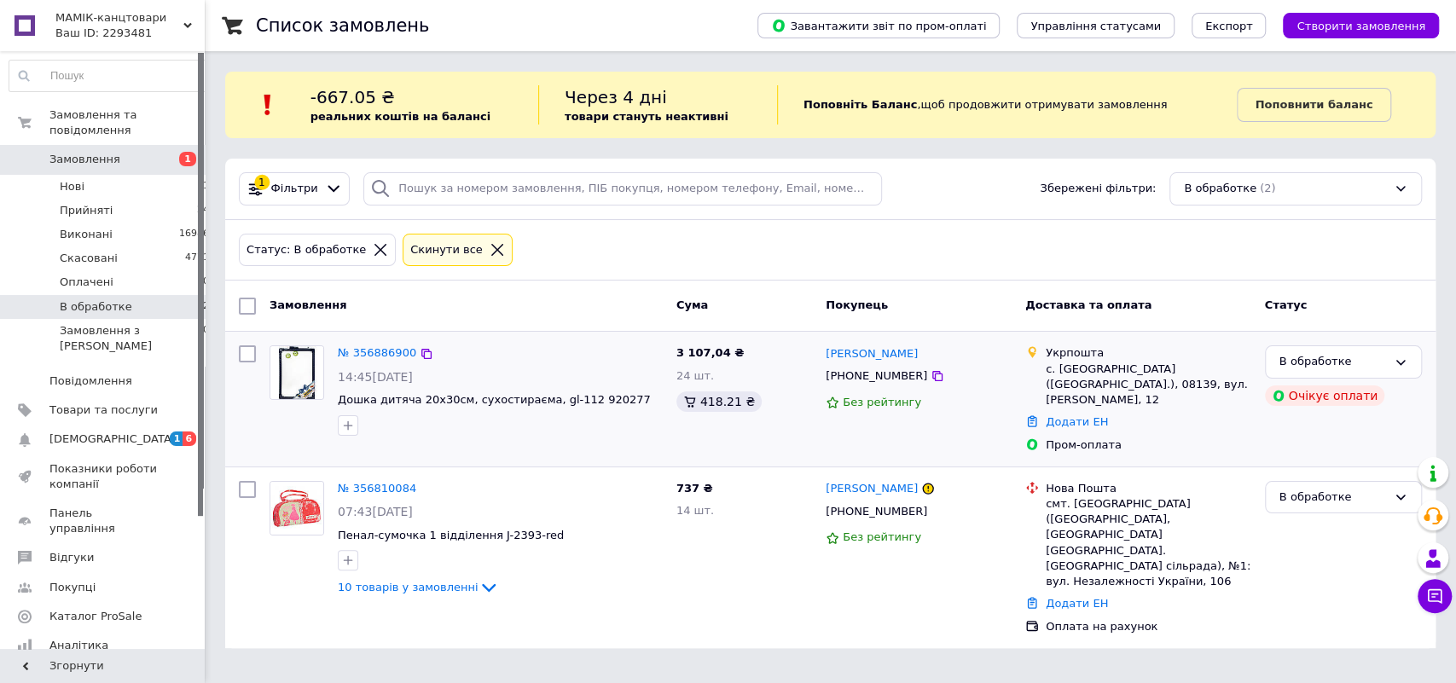
click at [996, 432] on div "Катерина Пономаренко +380501416416 Без рейтингу" at bounding box center [919, 399] width 200 height 121
click at [177, 199] on li "Прийняті 24" at bounding box center [109, 211] width 219 height 24
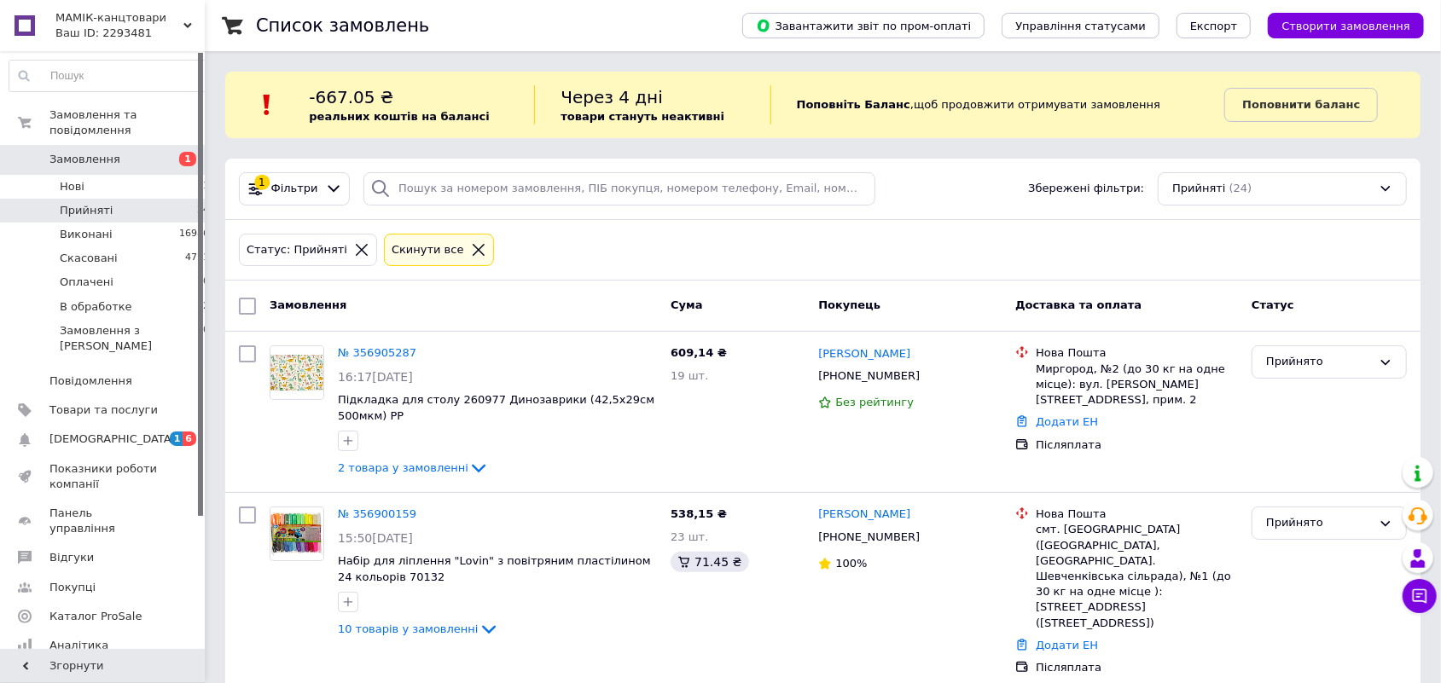
click at [252, 299] on input "checkbox" at bounding box center [247, 306] width 17 height 17
checkbox input "true"
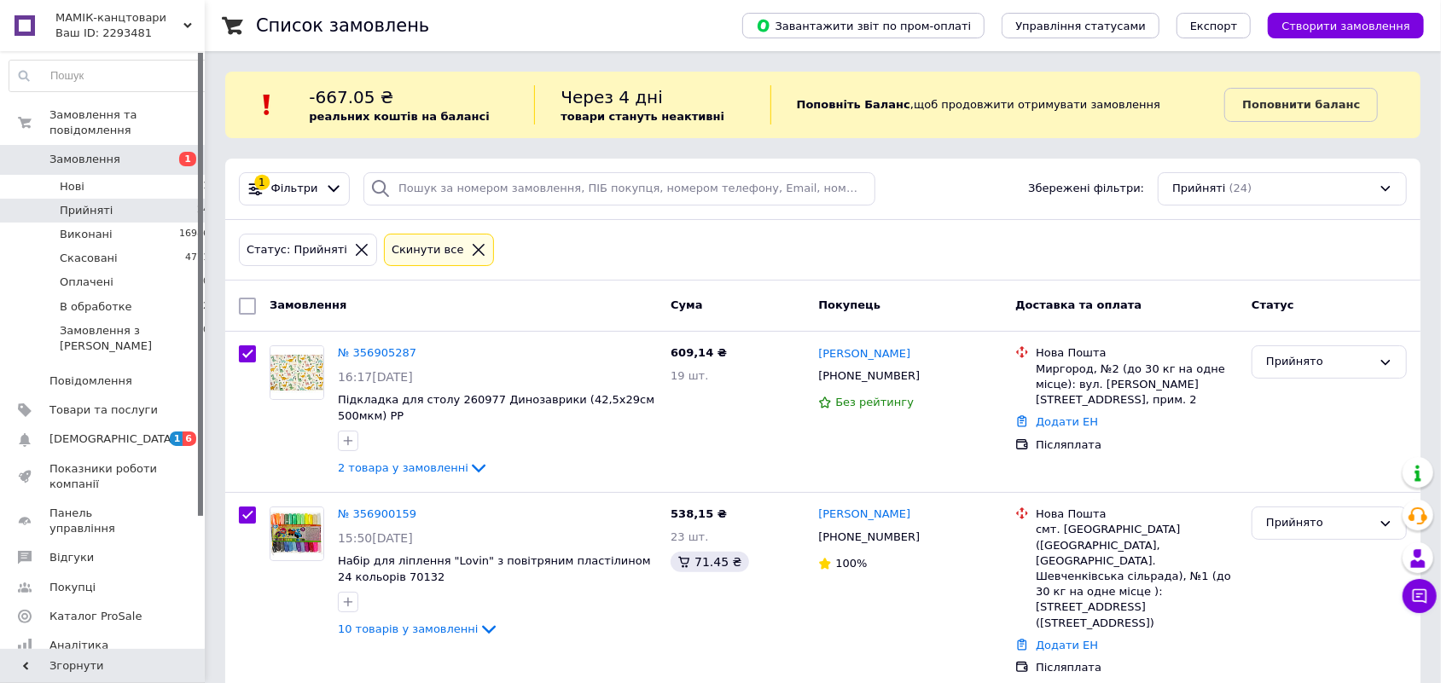
checkbox input "true"
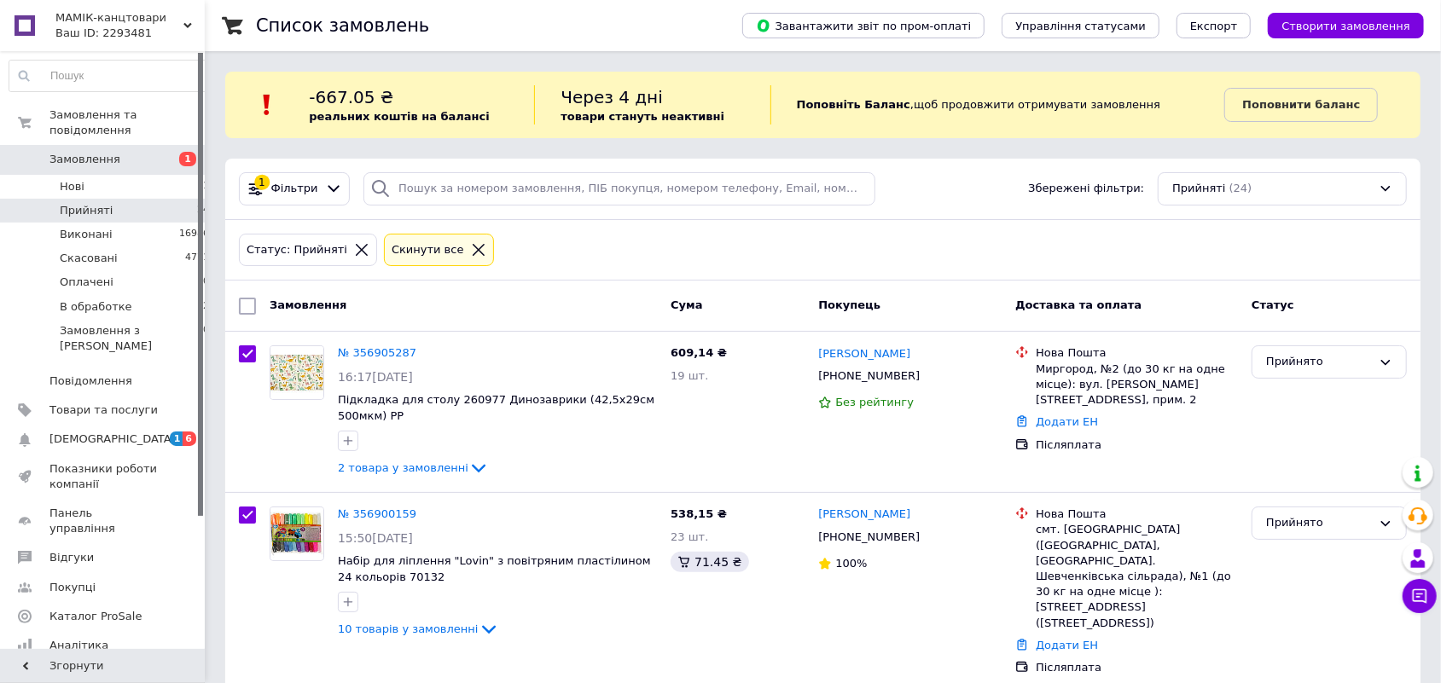
checkbox input "true"
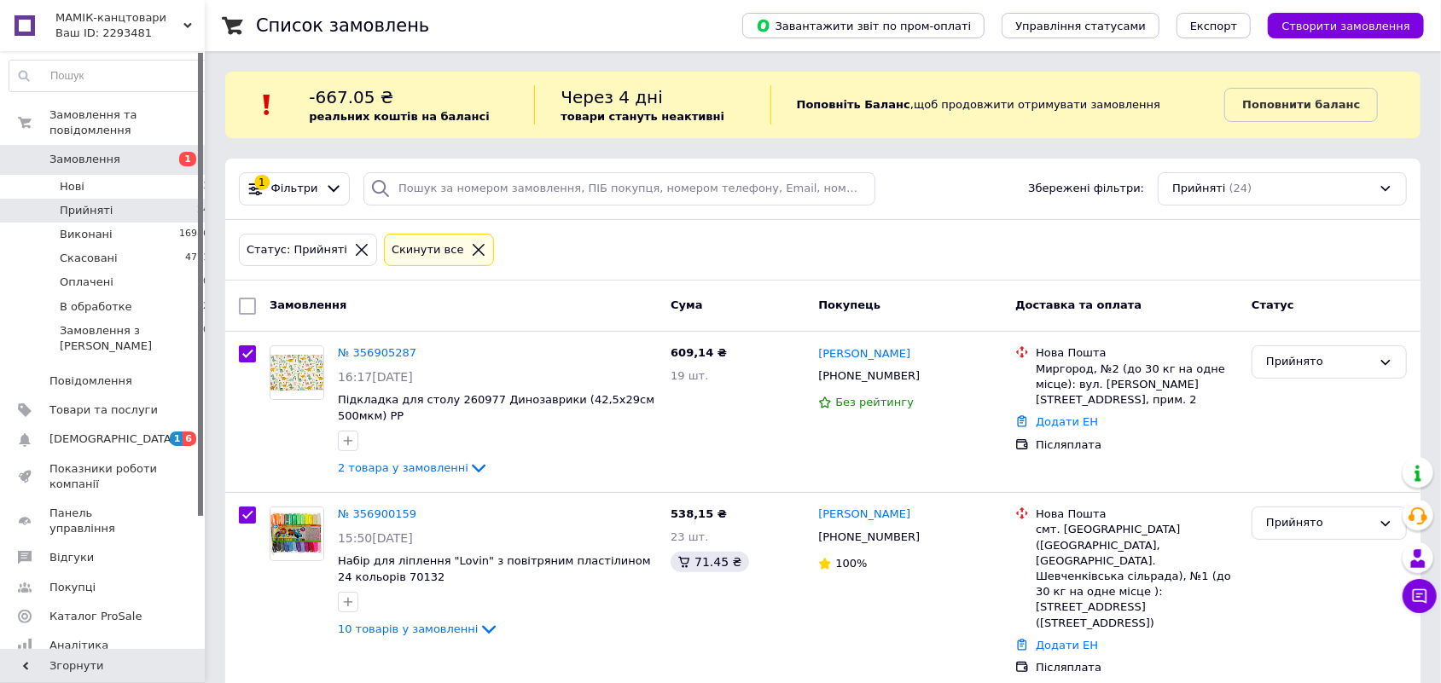
checkbox input "true"
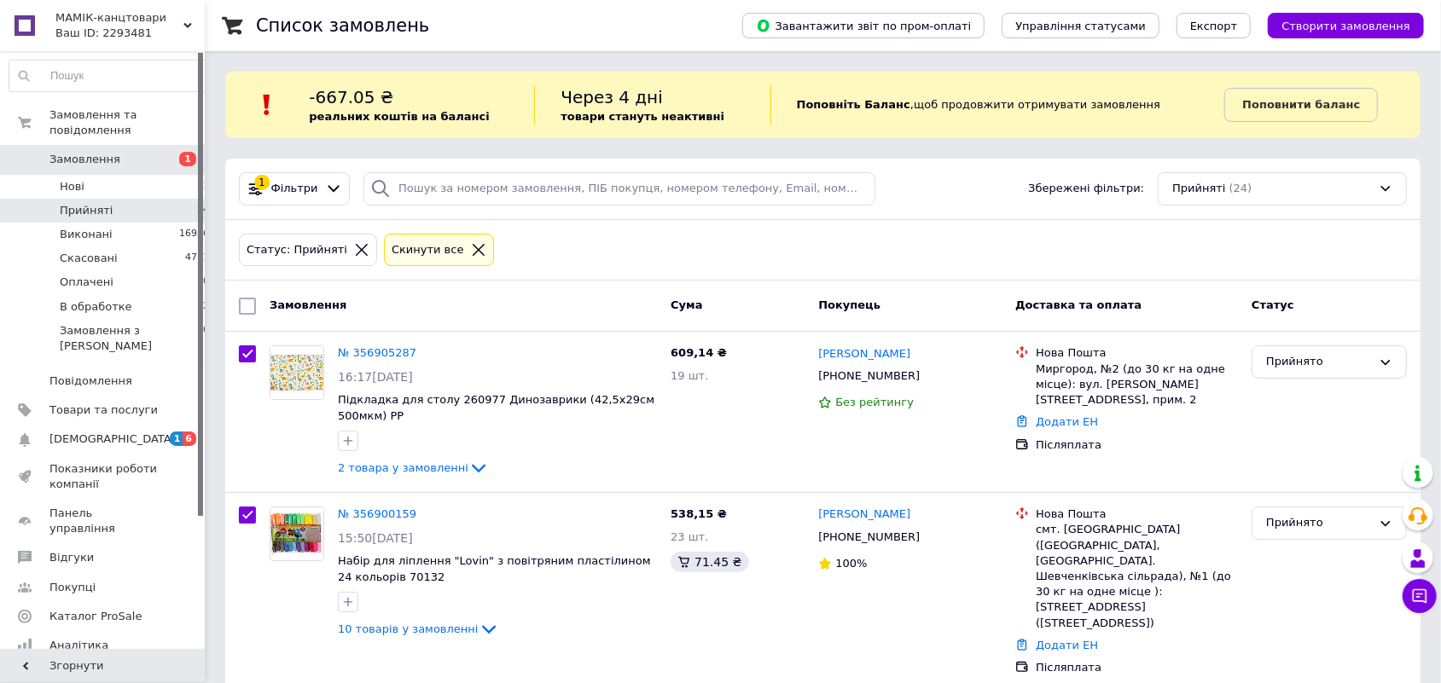
checkbox input "true"
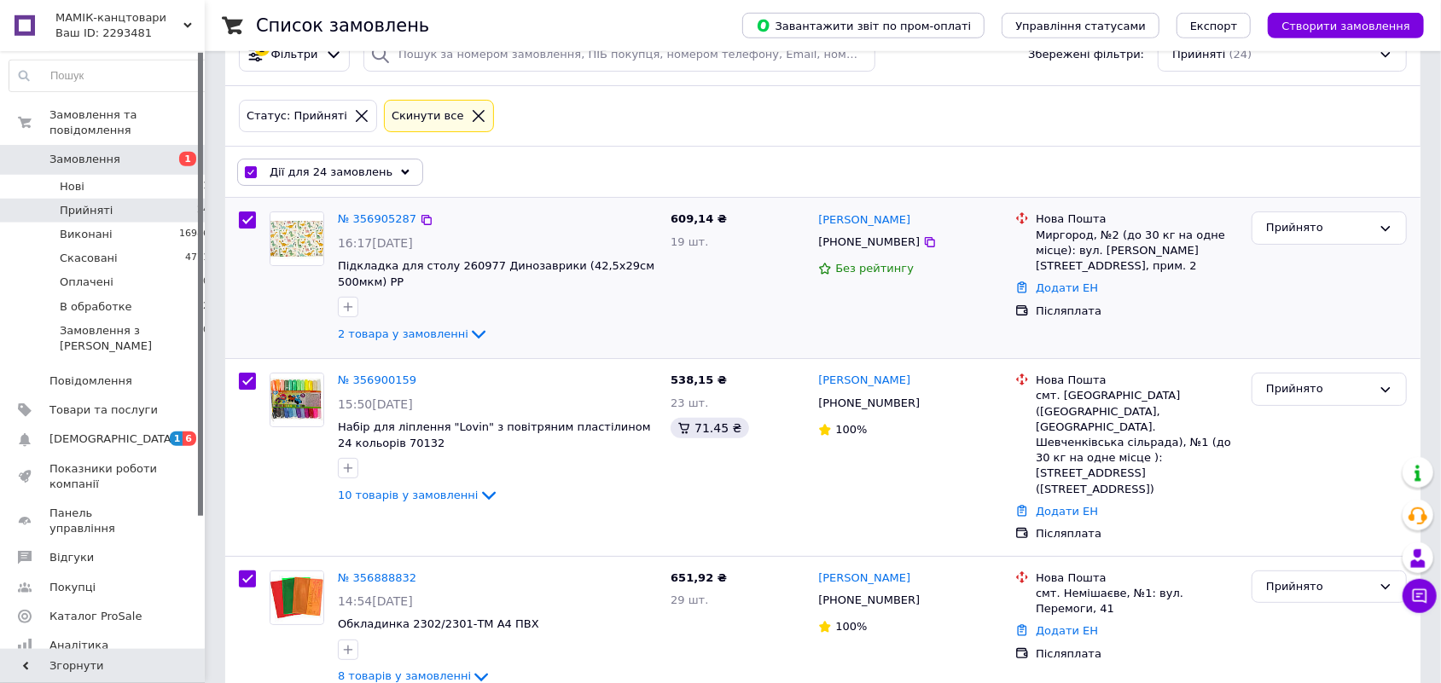
scroll to position [177, 0]
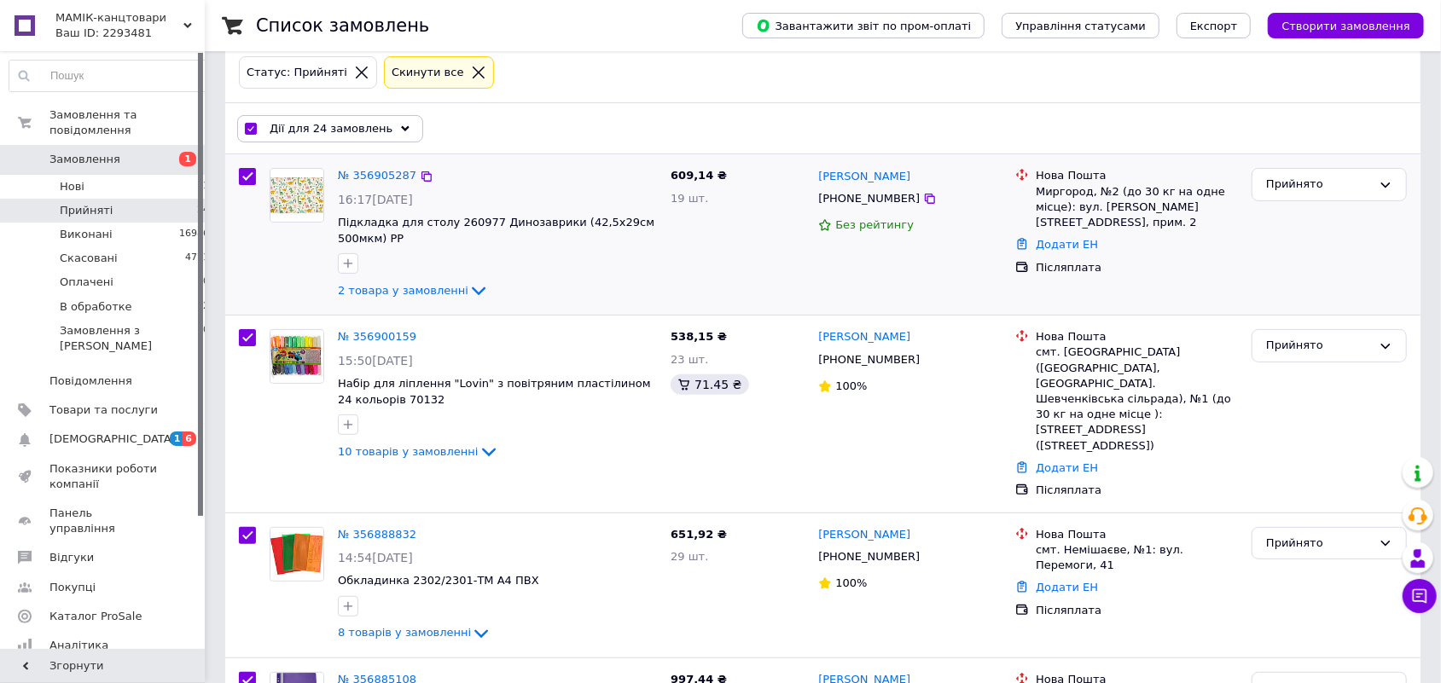
click at [252, 177] on input "checkbox" at bounding box center [247, 176] width 17 height 17
checkbox input "false"
checkbox input "true"
drag, startPoint x: 248, startPoint y: 337, endPoint x: 247, endPoint y: 441, distance: 104.1
click at [248, 338] on input "checkbox" at bounding box center [247, 337] width 17 height 17
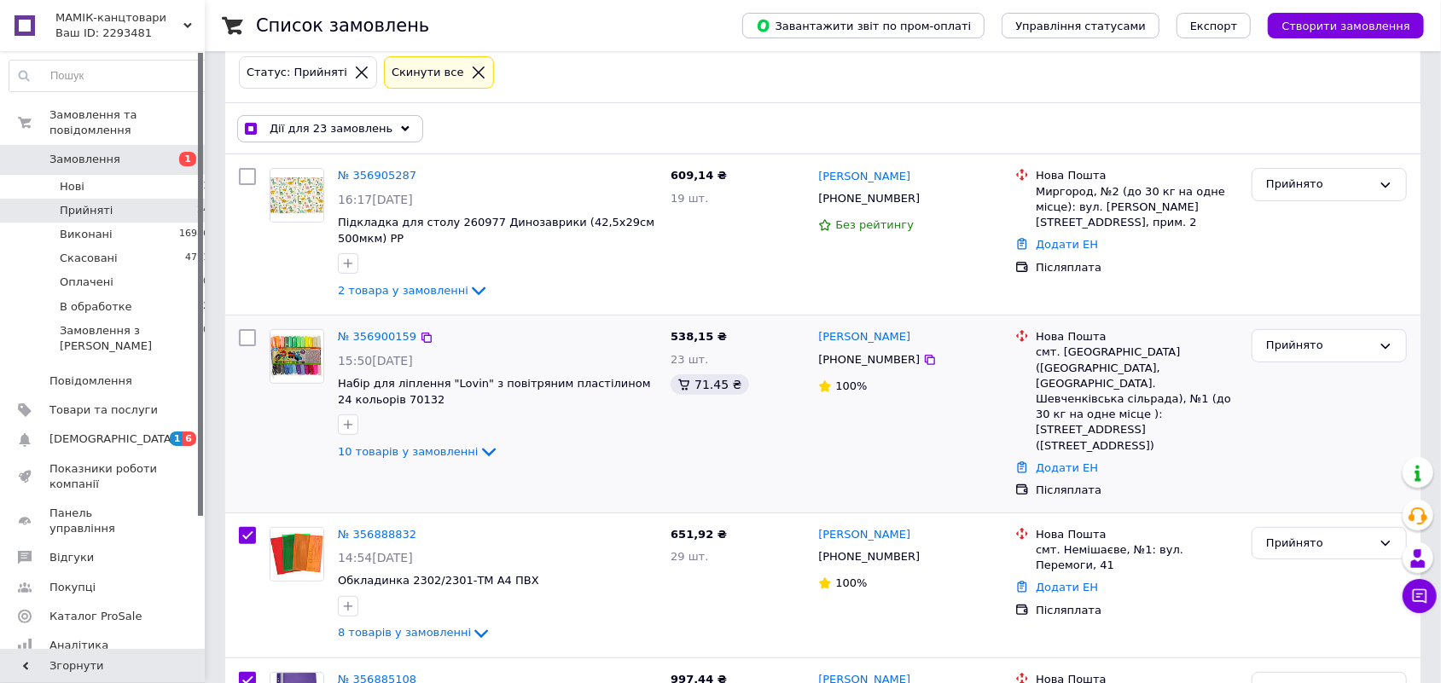
checkbox input "false"
checkbox input "true"
click at [242, 527] on input "checkbox" at bounding box center [247, 535] width 17 height 17
checkbox input "false"
checkbox input "true"
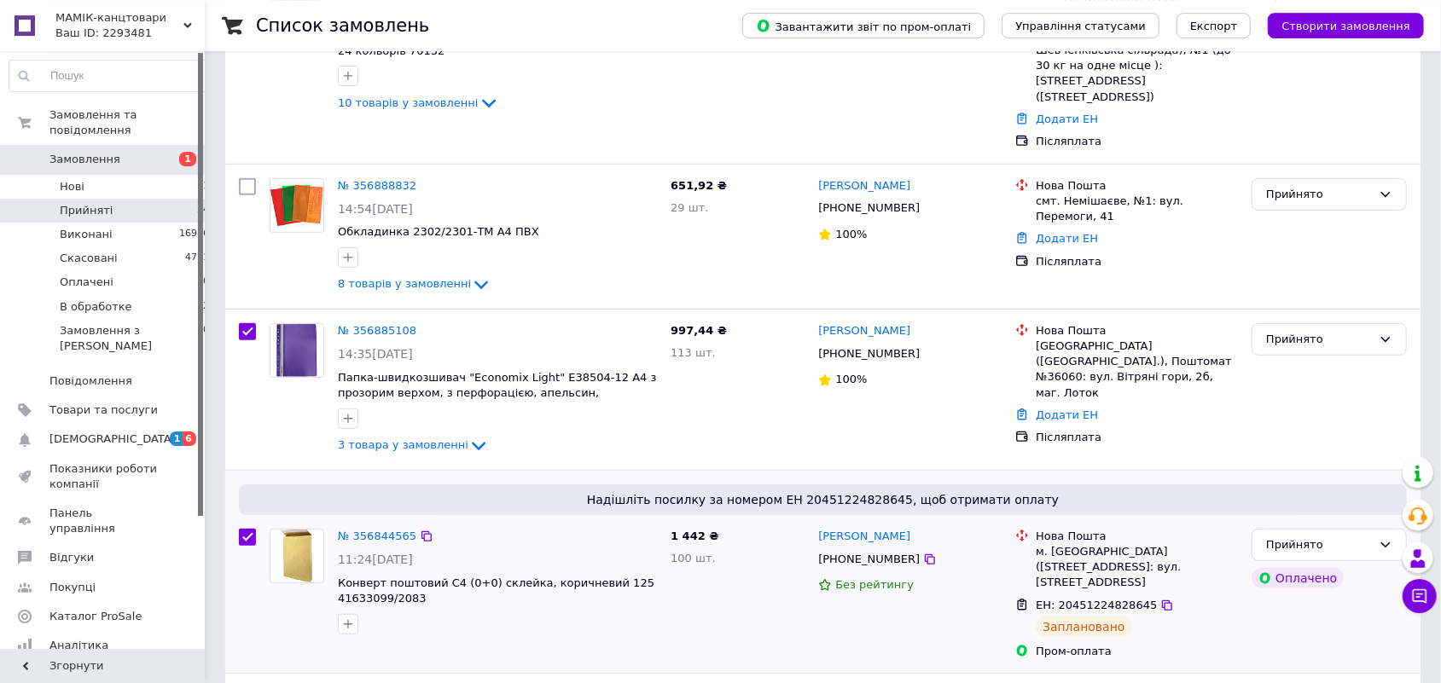
scroll to position [532, 0]
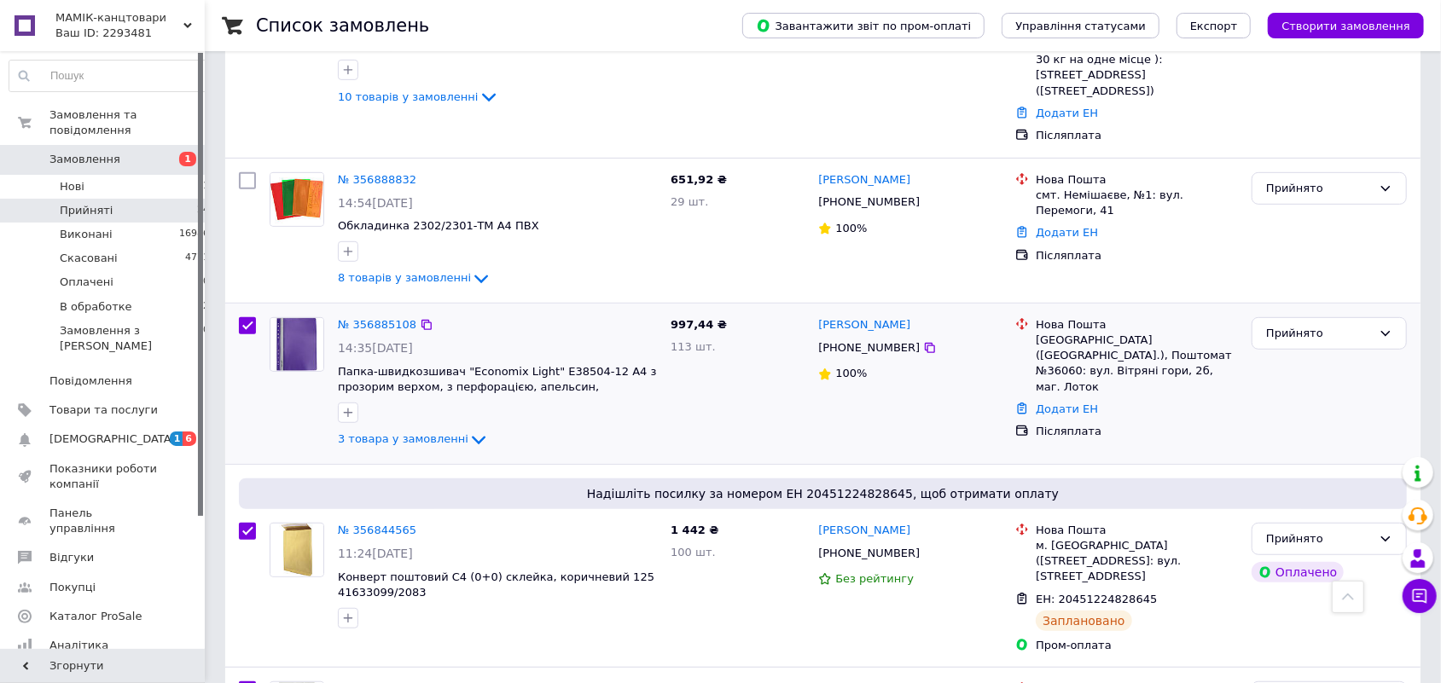
click at [250, 317] on input "checkbox" at bounding box center [247, 325] width 17 height 17
checkbox input "false"
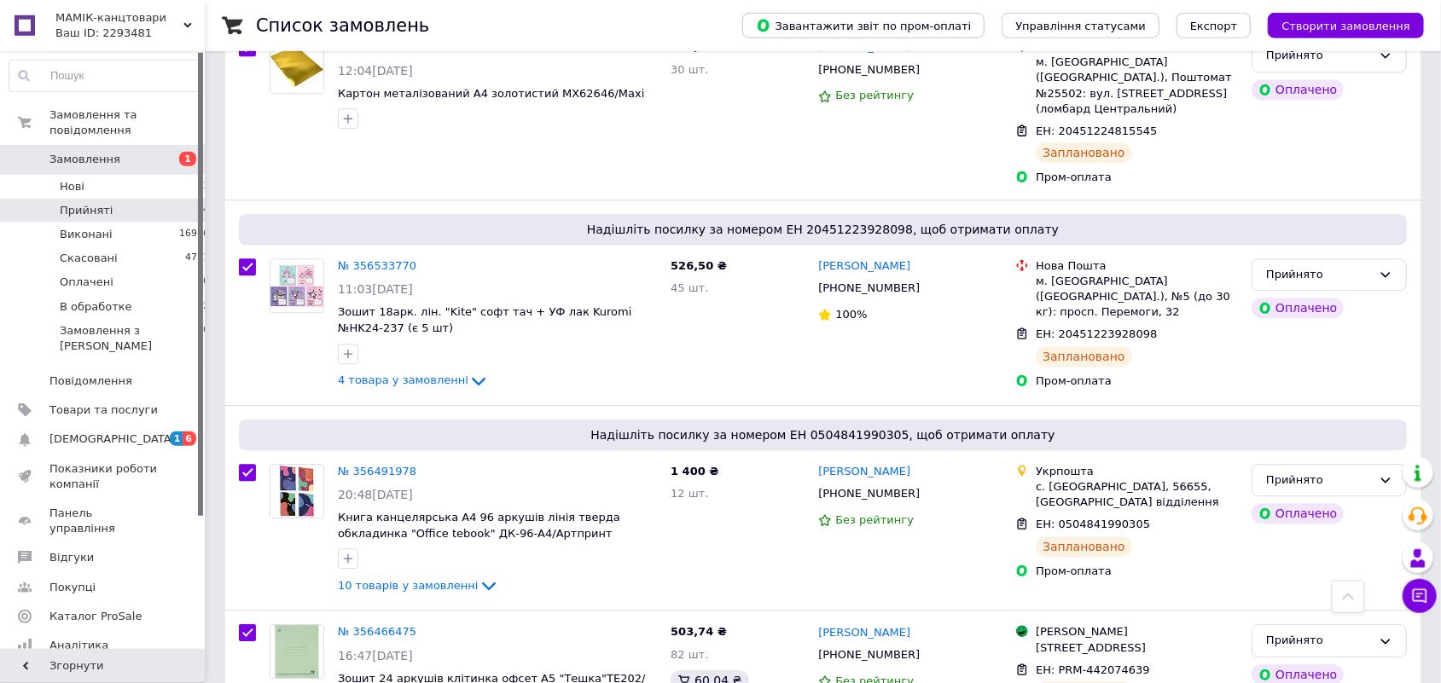
scroll to position [3016, 0]
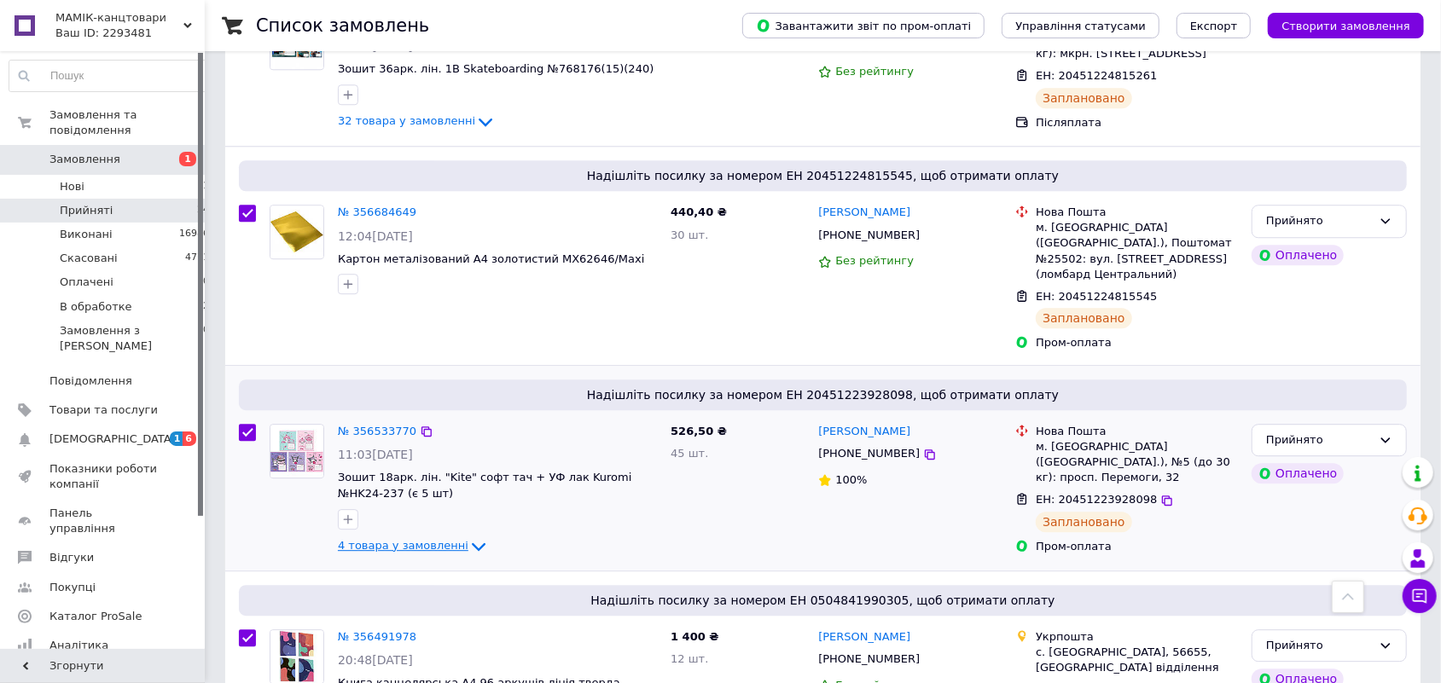
click at [418, 539] on span "4 товара у замовленні" at bounding box center [403, 545] width 131 height 13
checkbox input "true"
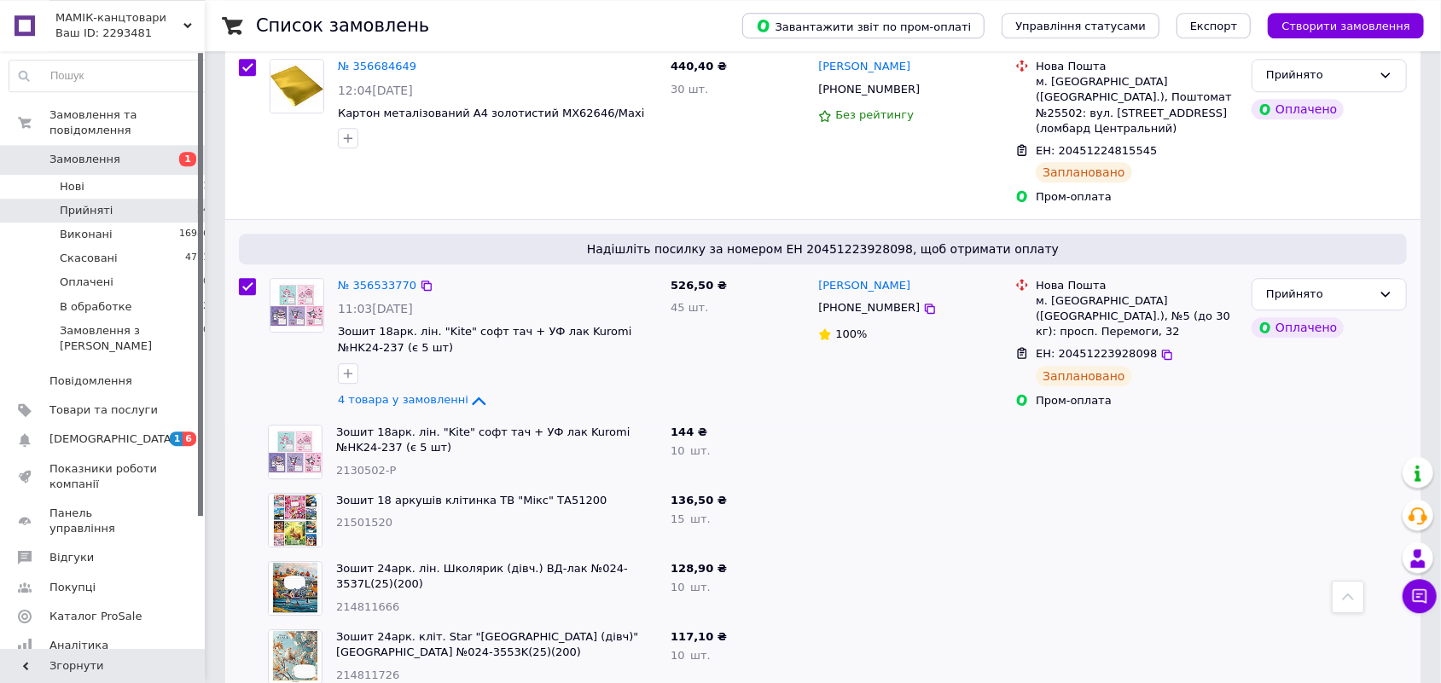
scroll to position [3105, 0]
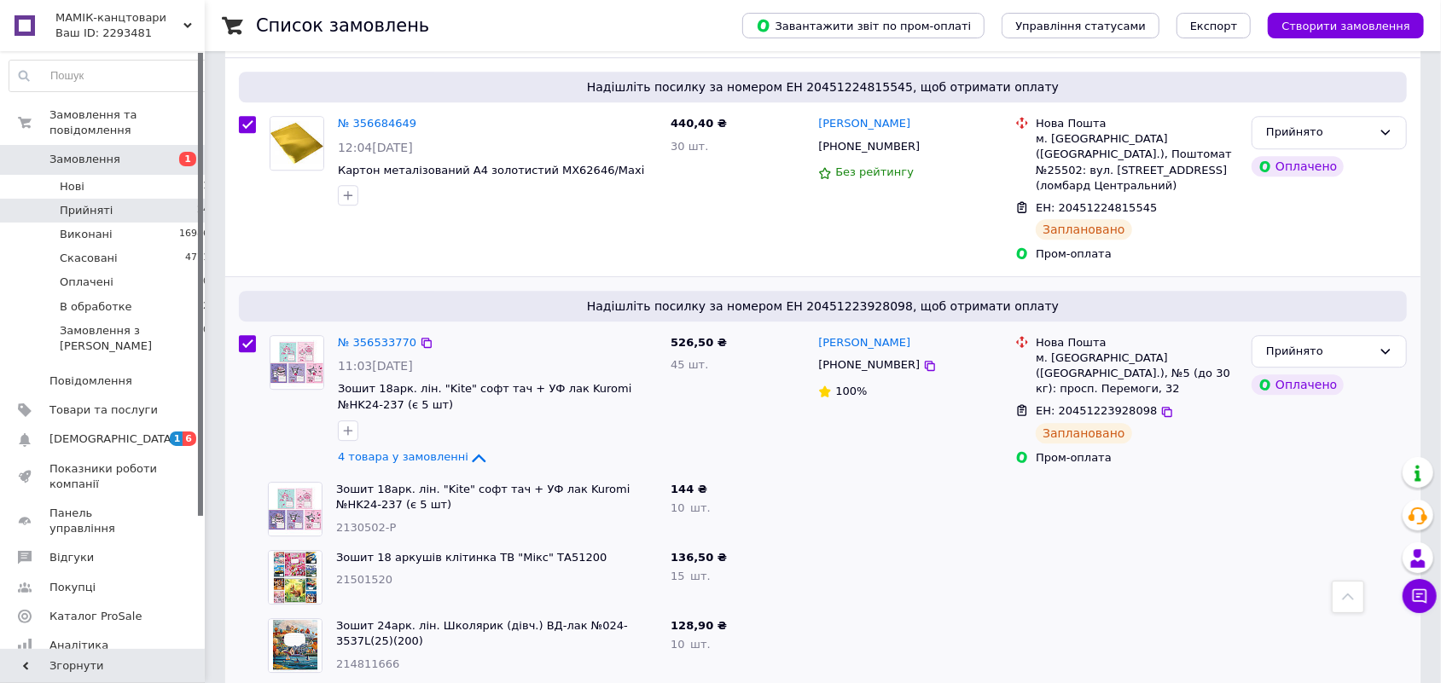
click at [248, 335] on input "checkbox" at bounding box center [247, 343] width 17 height 17
checkbox input "false"
click at [404, 450] on span "4 товара у замовленні" at bounding box center [403, 456] width 131 height 13
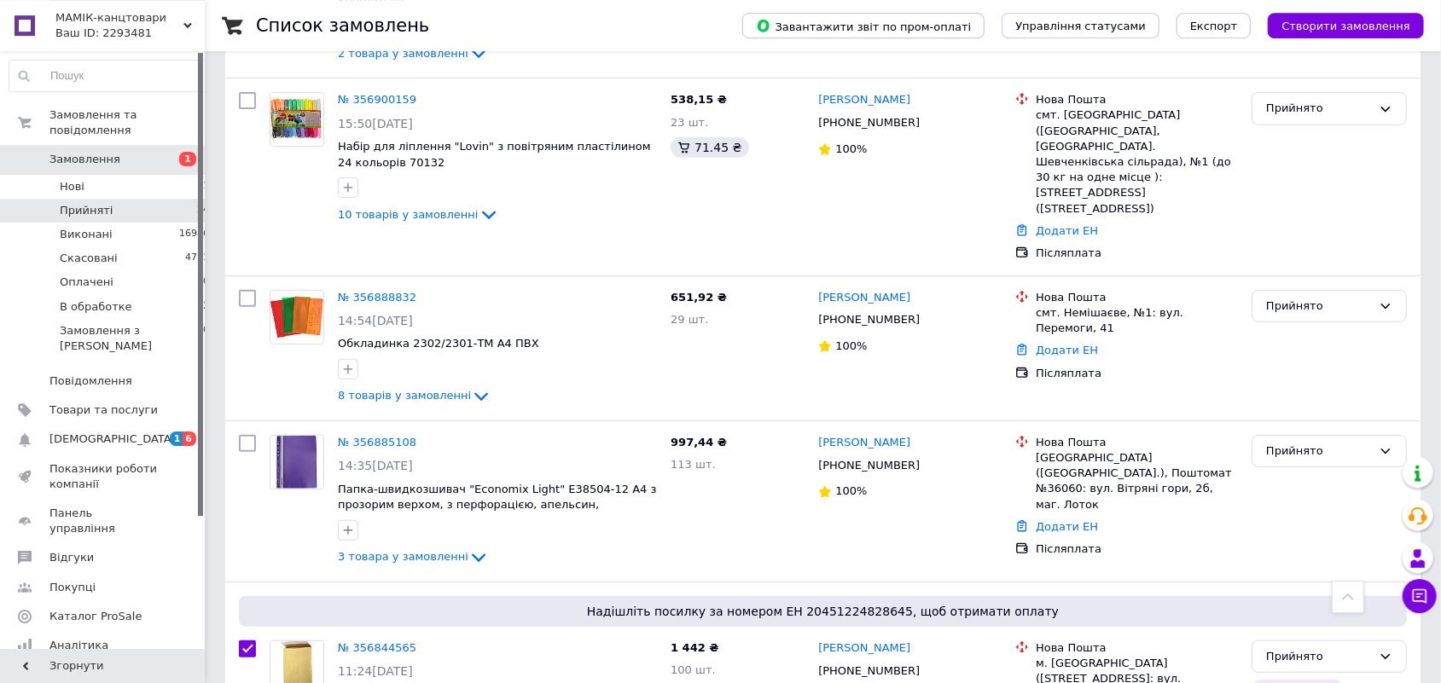
scroll to position [22, 0]
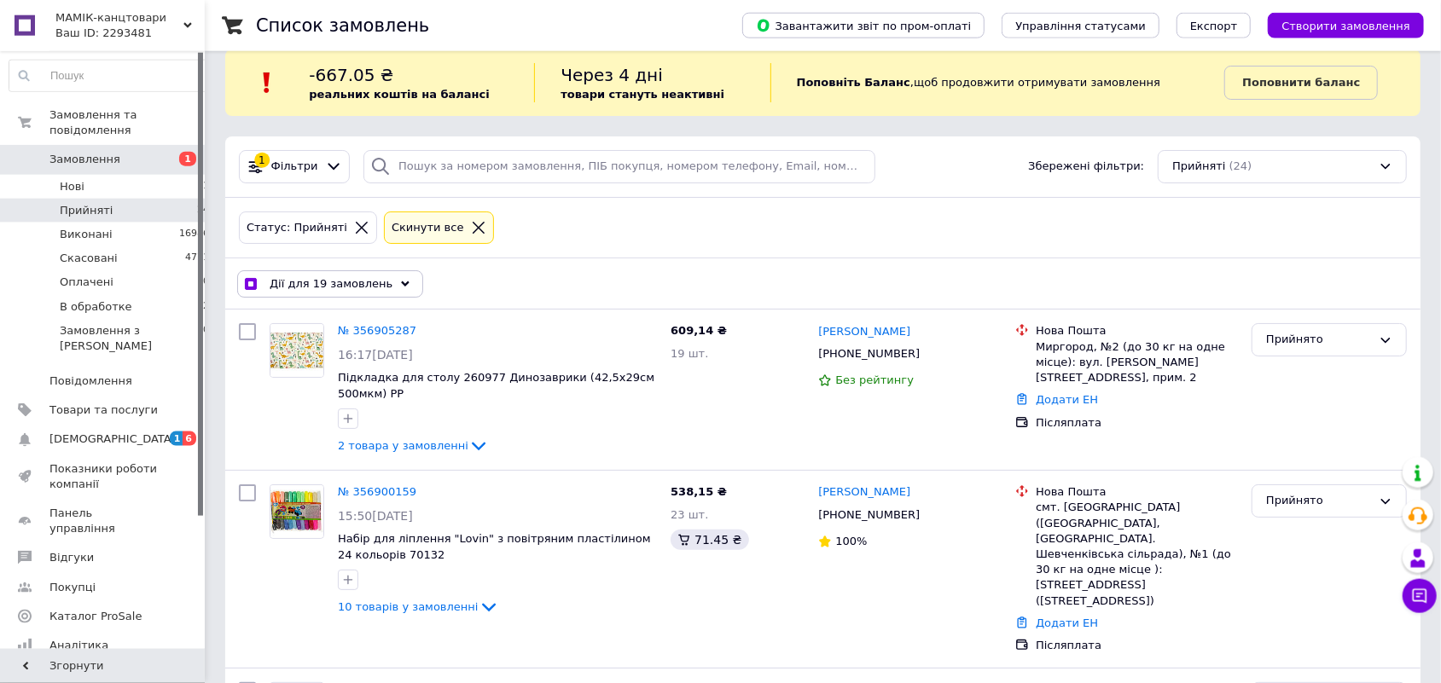
click at [354, 276] on span "Дії для 19 замовлень" at bounding box center [331, 283] width 123 height 15
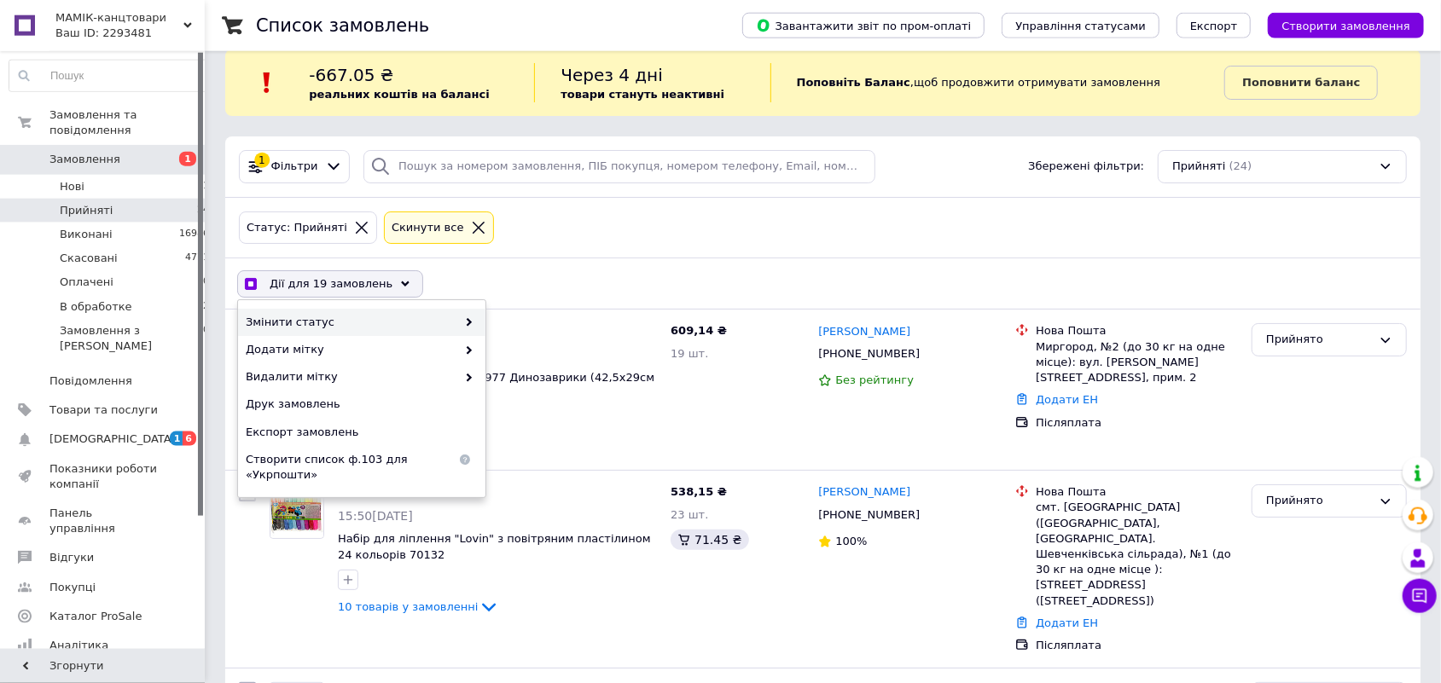
click at [352, 312] on div "Змінити статус" at bounding box center [361, 322] width 247 height 27
checkbox input "true"
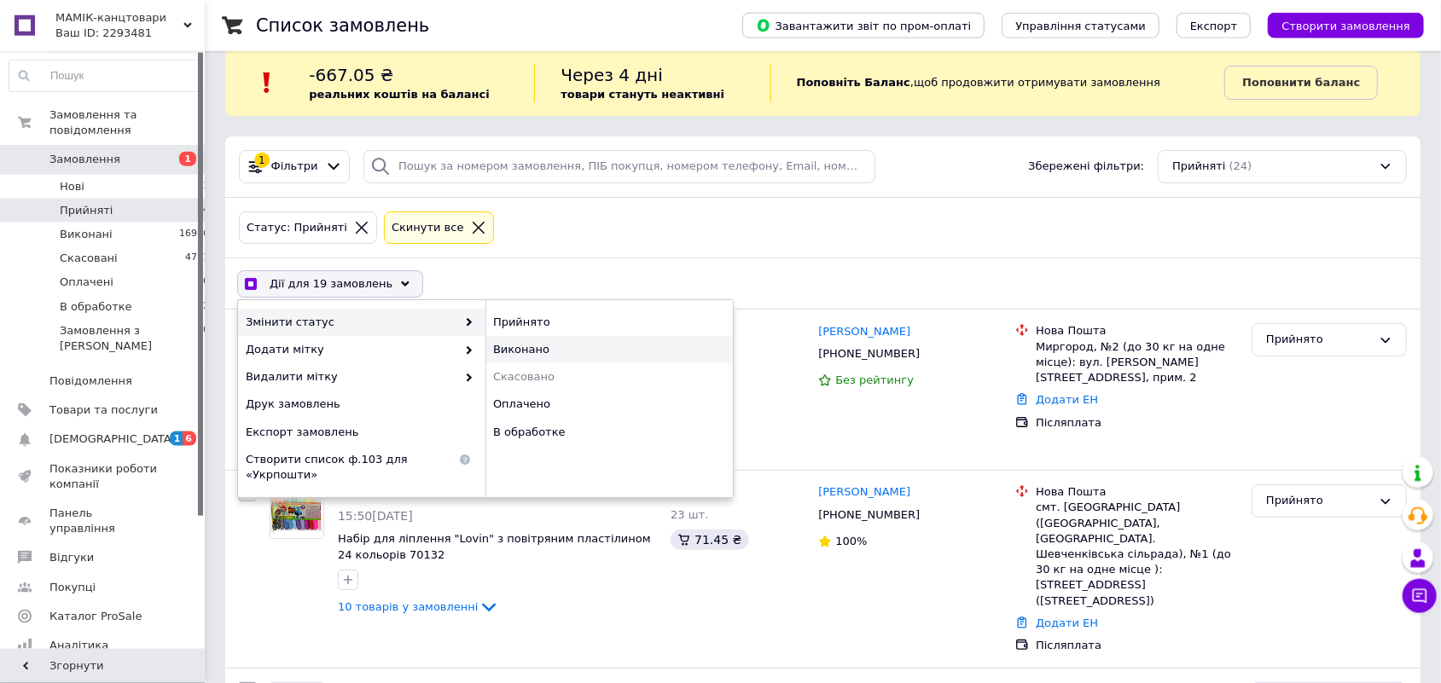
click at [577, 344] on div "Виконано" at bounding box center [608, 349] width 247 height 27
checkbox input "false"
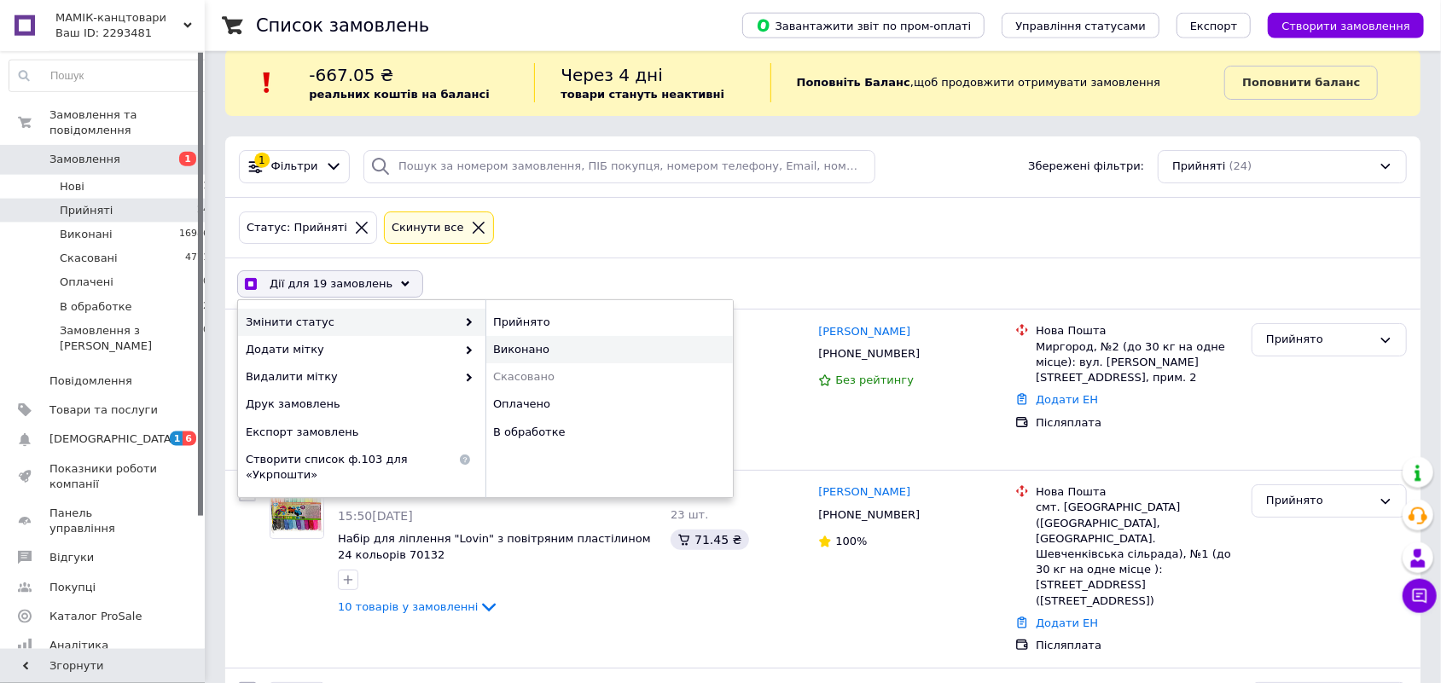
checkbox input "false"
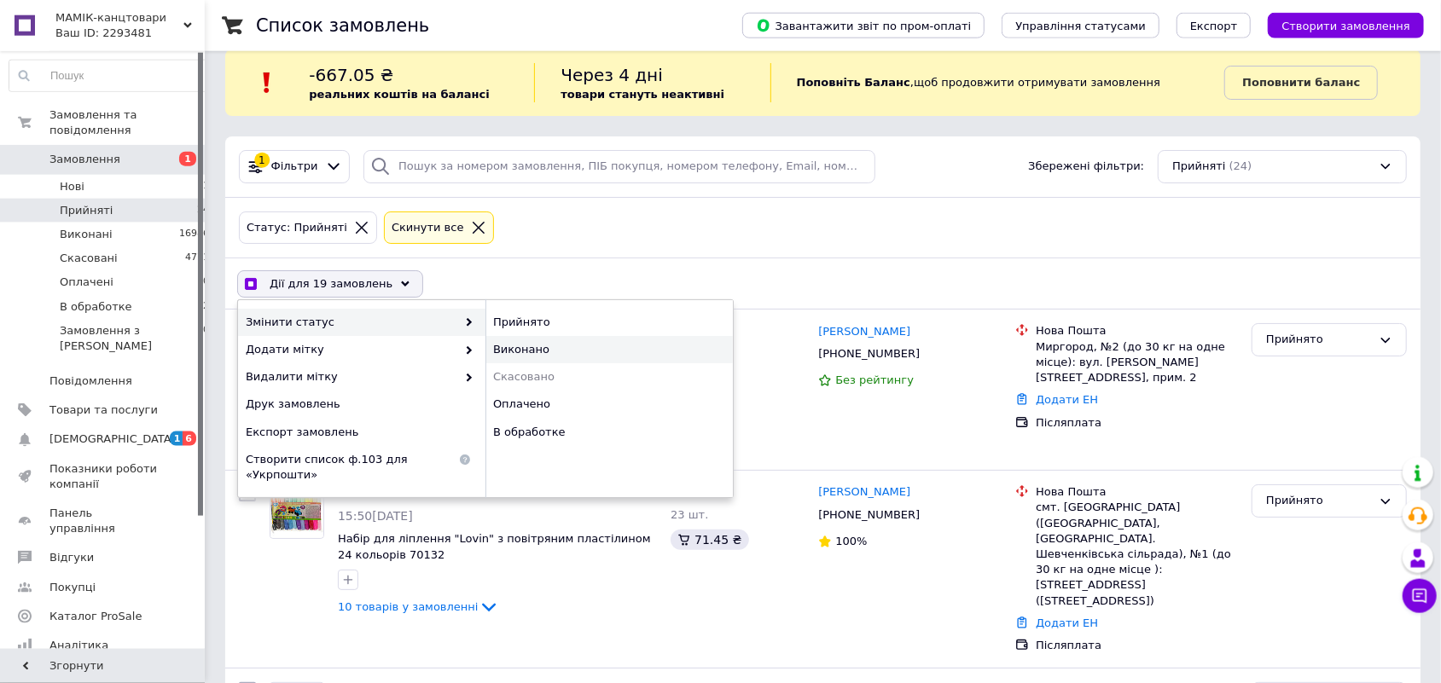
checkbox input "false"
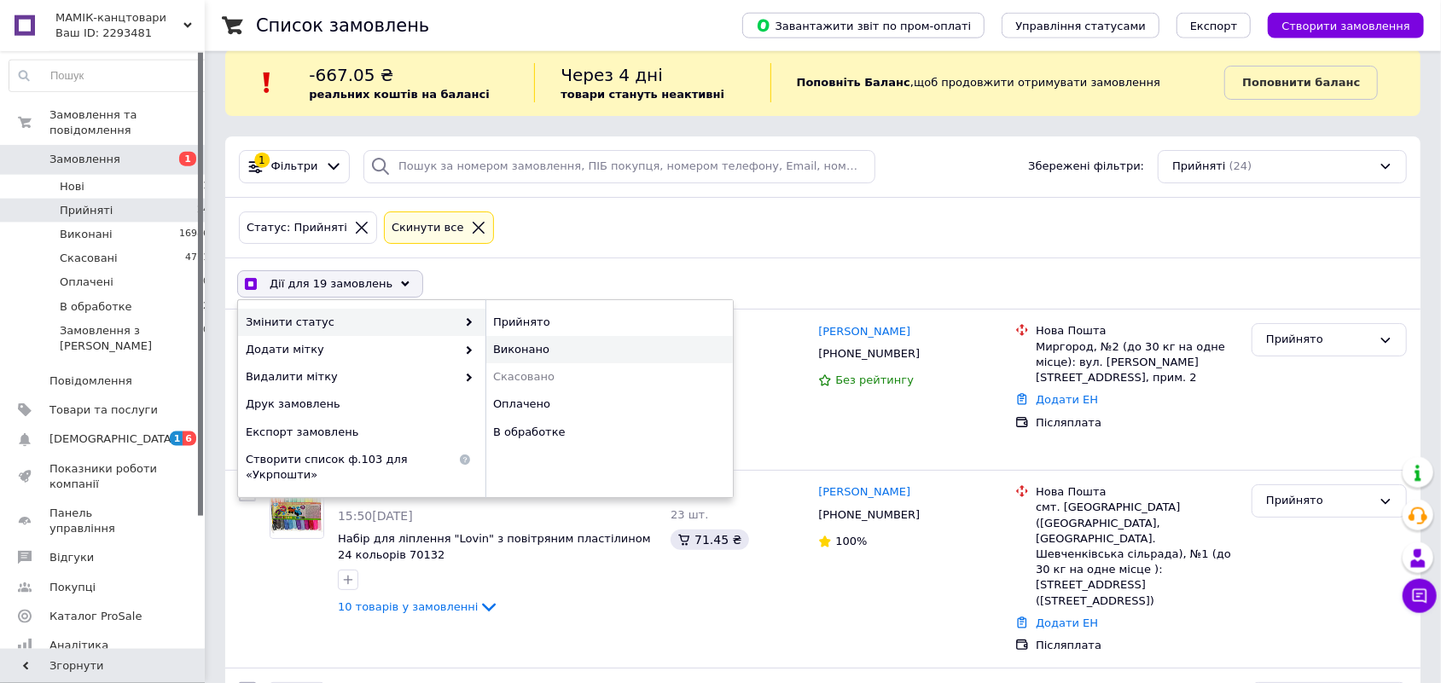
checkbox input "false"
